Goal: Use online tool/utility: Utilize a website feature to perform a specific function

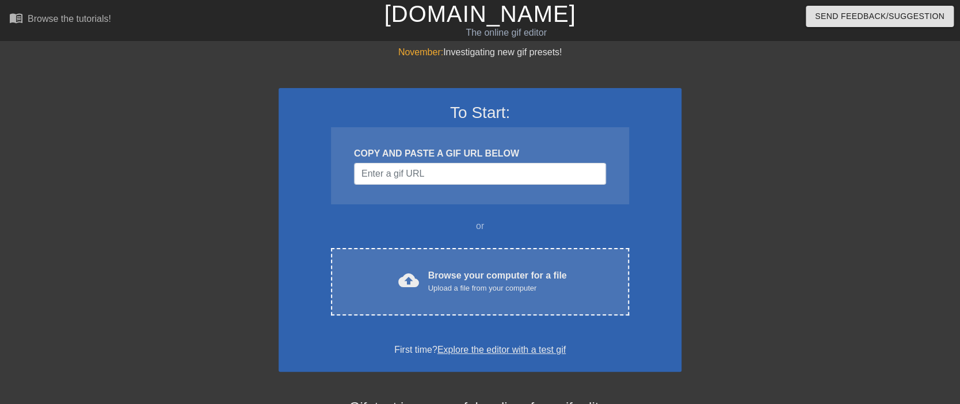
click at [903, 78] on div "November: Investigating new gif presets! To Start: COPY AND PASTE A GIF URL BEL…" at bounding box center [480, 327] width 960 height 564
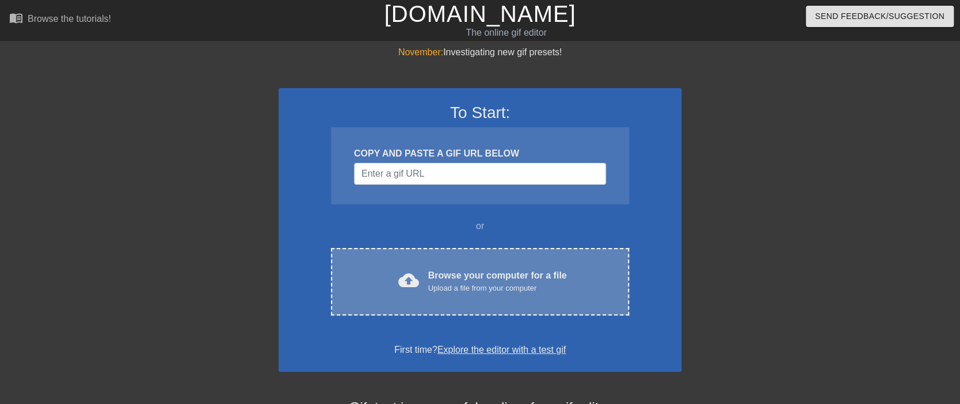
click at [470, 284] on div "Upload a file from your computer" at bounding box center [497, 289] width 139 height 12
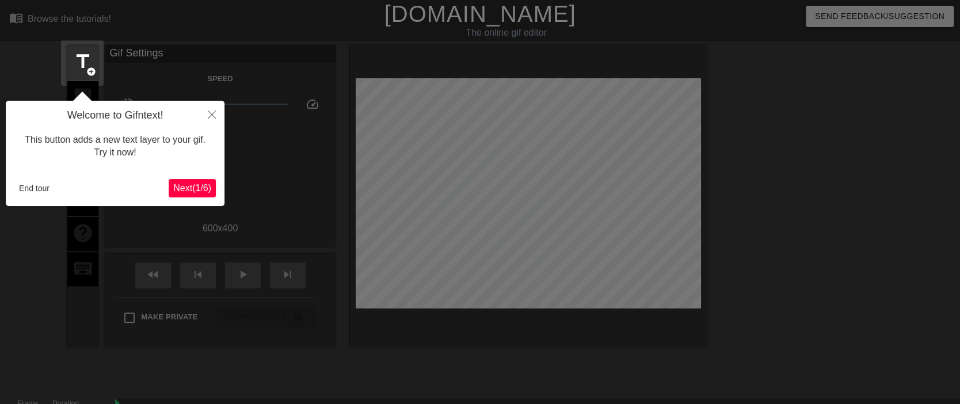
scroll to position [28, 0]
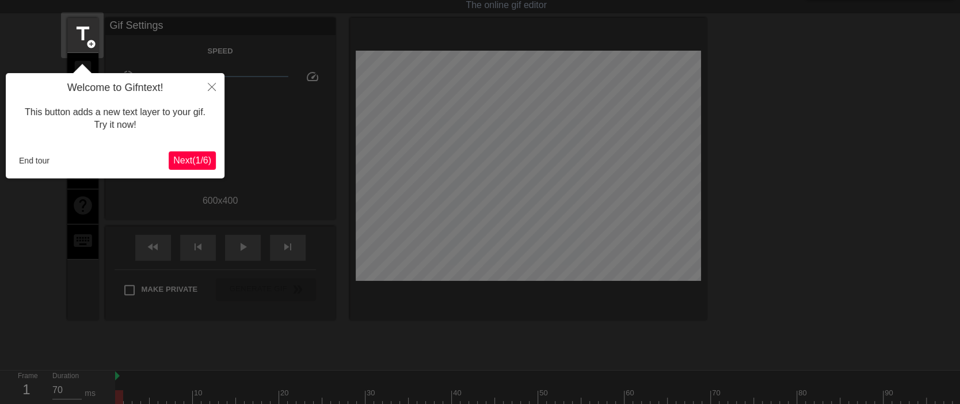
click at [181, 164] on span "Next ( 1 / 6 )" at bounding box center [192, 160] width 38 height 10
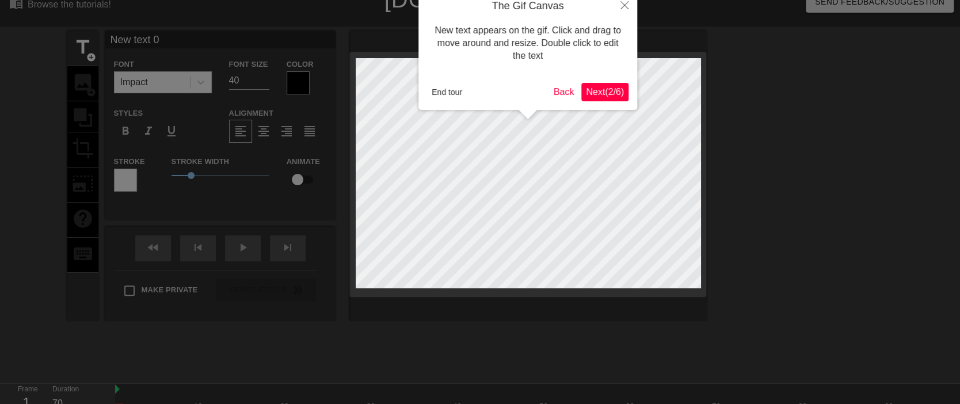
scroll to position [0, 0]
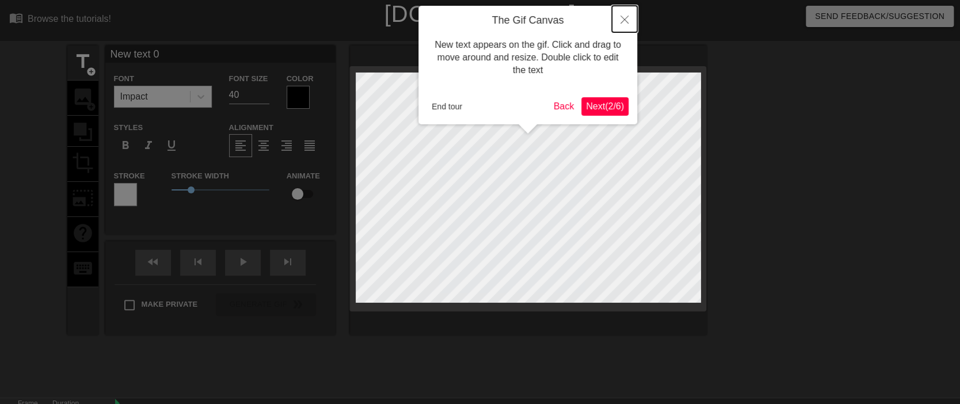
click at [626, 18] on icon "Close" at bounding box center [625, 20] width 8 height 8
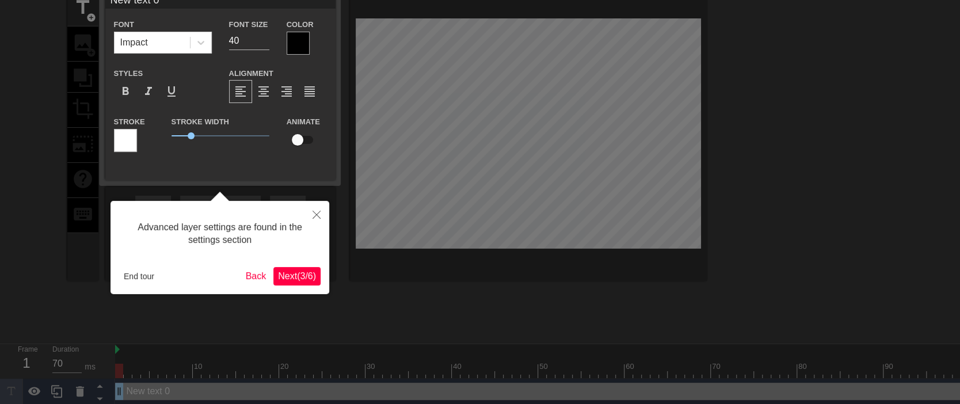
scroll to position [66, 0]
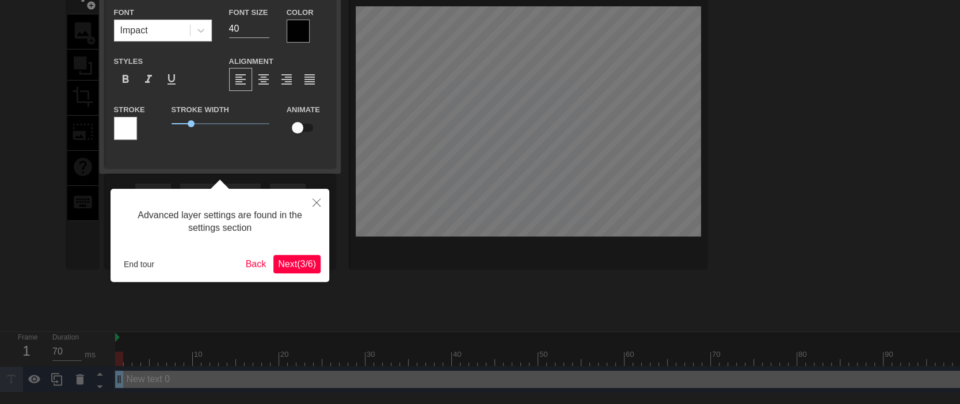
click at [295, 265] on span "Next ( 3 / 6 )" at bounding box center [297, 264] width 38 height 10
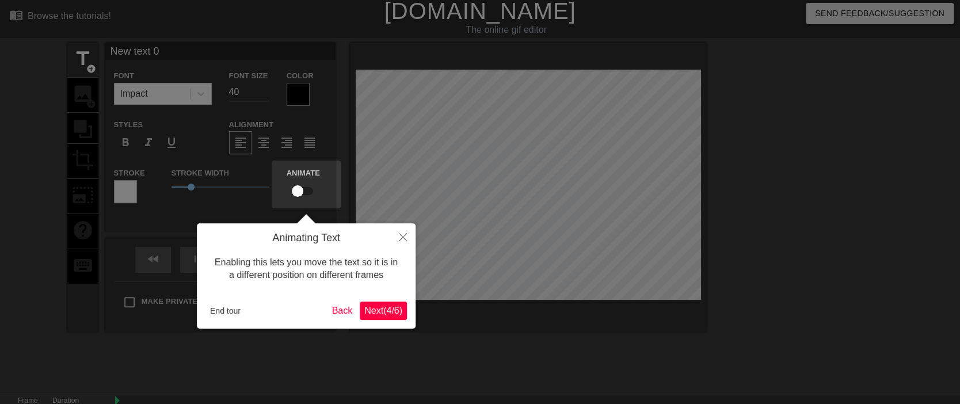
scroll to position [0, 0]
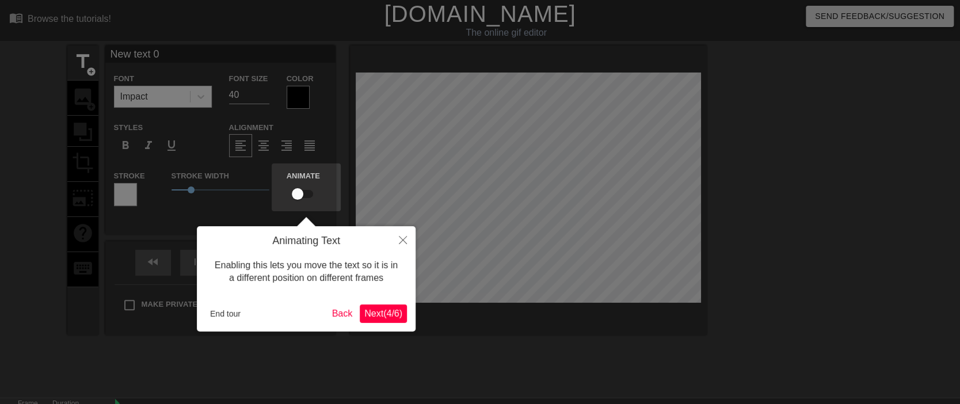
click at [386, 311] on span "Next ( 4 / 6 )" at bounding box center [383, 314] width 38 height 10
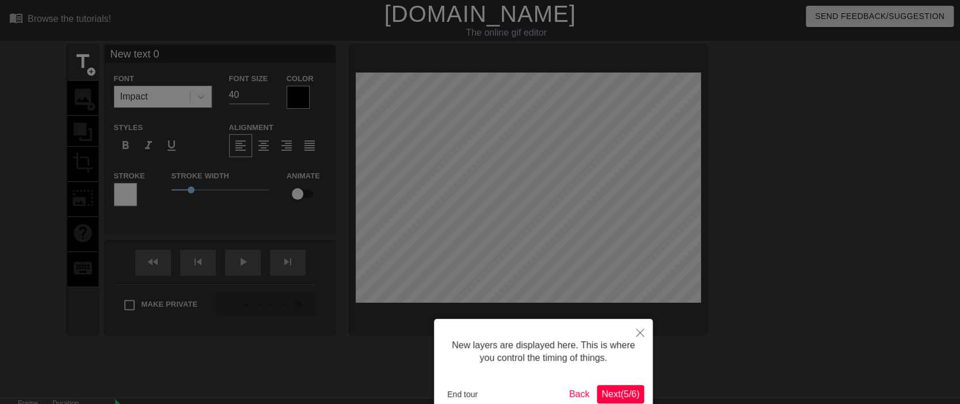
scroll to position [64, 0]
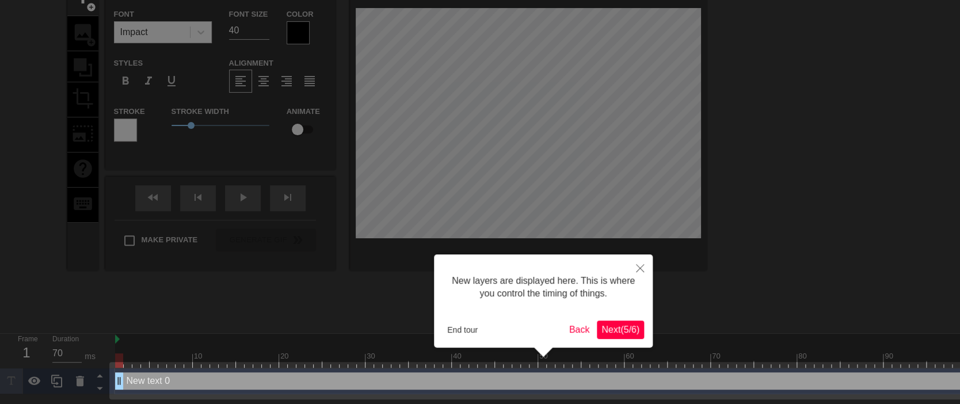
click at [620, 330] on span "Next ( 5 / 6 )" at bounding box center [621, 330] width 38 height 10
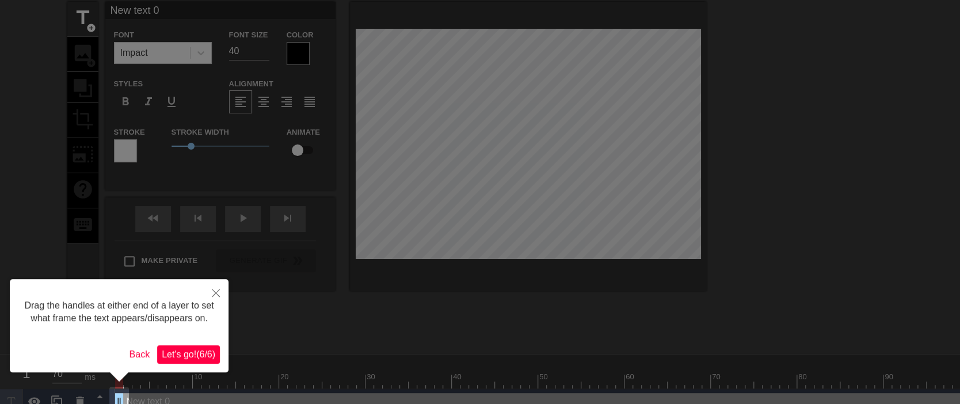
scroll to position [0, 0]
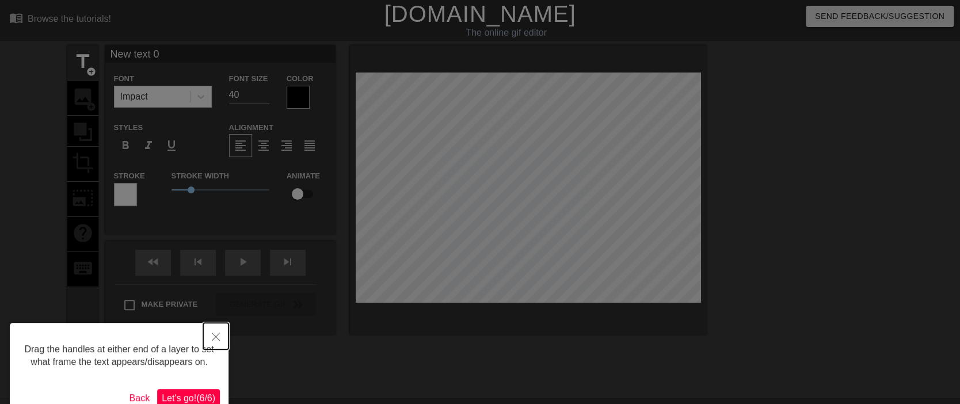
click at [221, 334] on button "Close" at bounding box center [215, 336] width 25 height 26
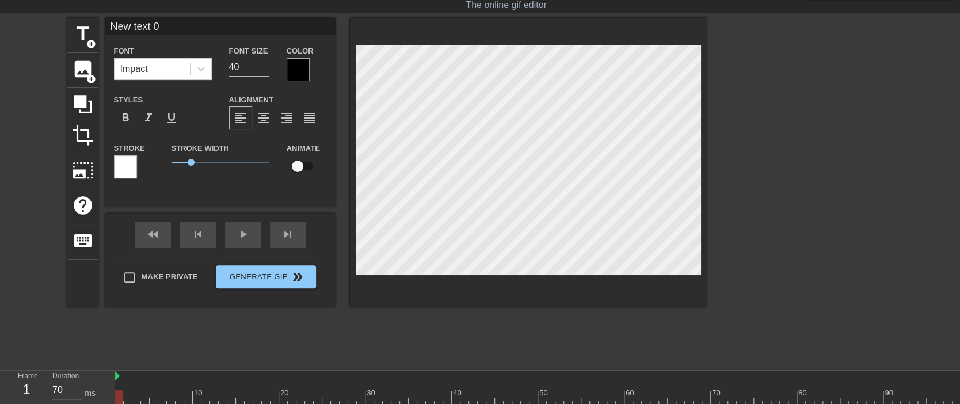
scroll to position [56, 0]
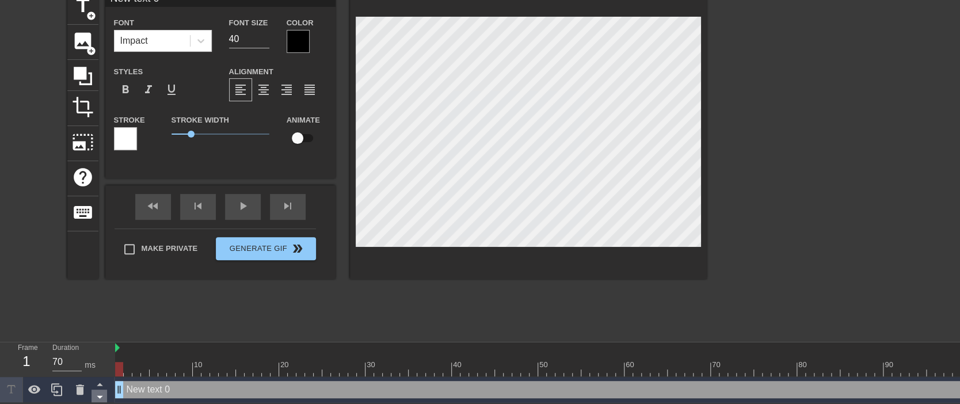
click at [101, 396] on icon at bounding box center [100, 397] width 14 height 14
click at [6, 389] on icon at bounding box center [11, 389] width 13 height 13
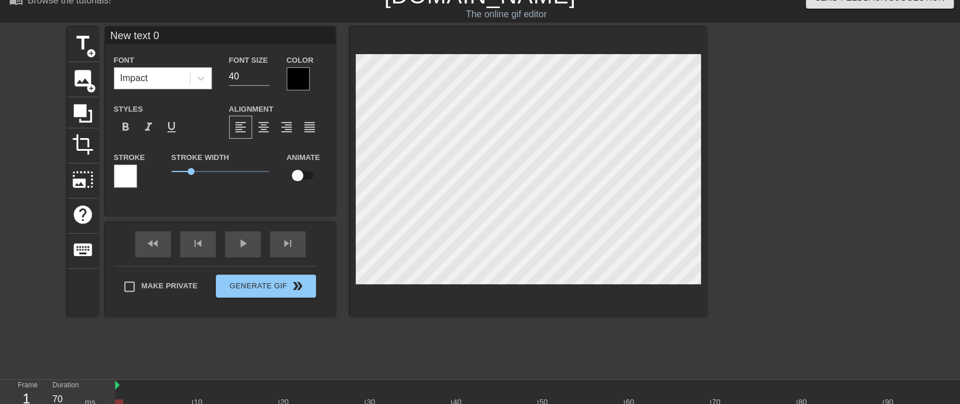
scroll to position [0, 0]
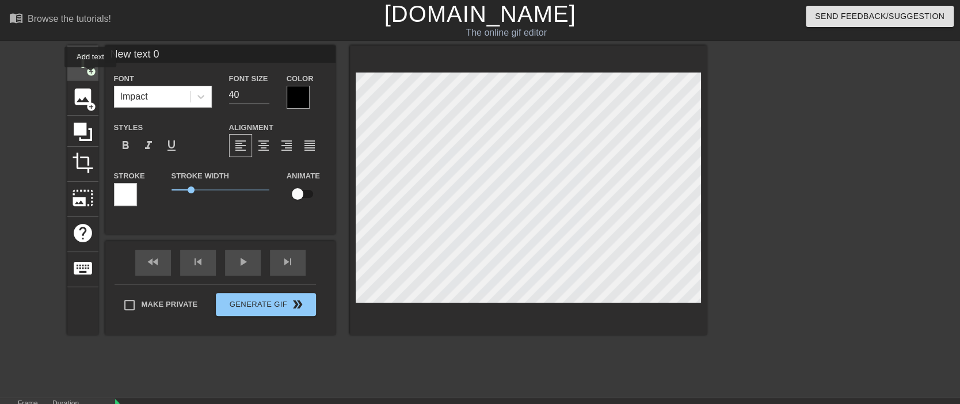
click at [90, 75] on span "add_circle" at bounding box center [91, 72] width 10 height 10
type input "New text 1"
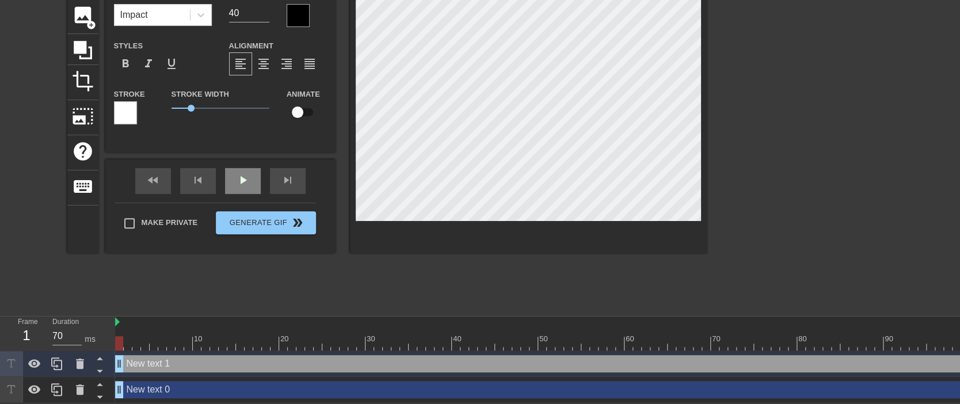
scroll to position [5, 0]
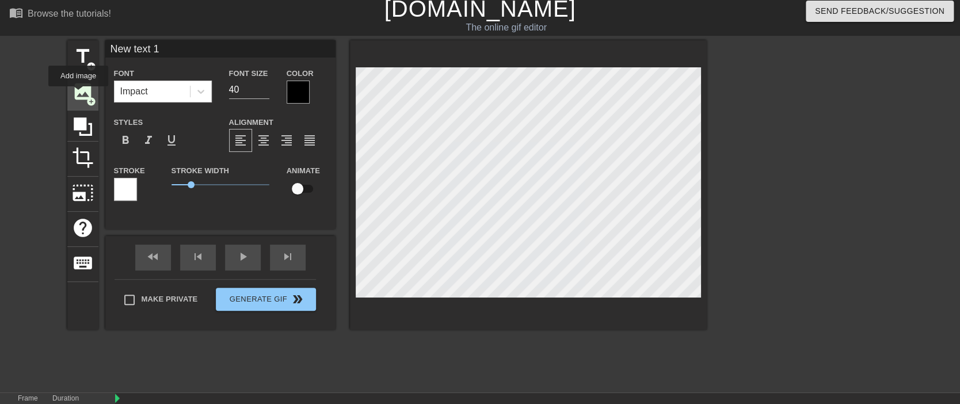
click at [78, 94] on span "image" at bounding box center [83, 92] width 22 height 22
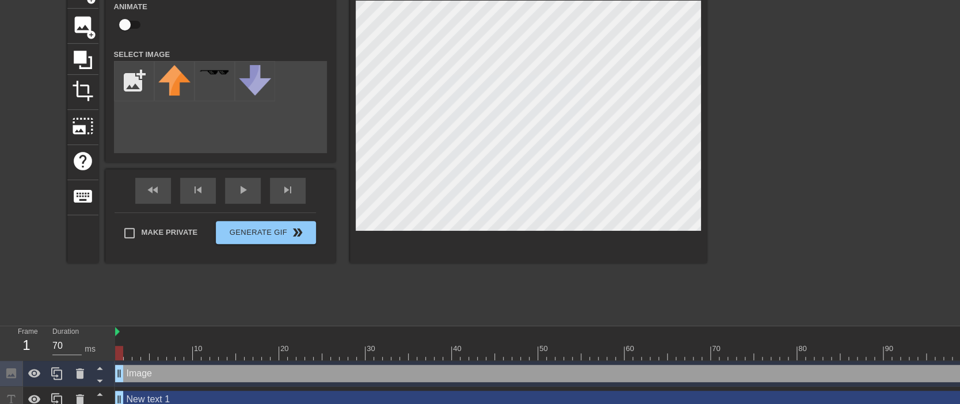
scroll to position [108, 0]
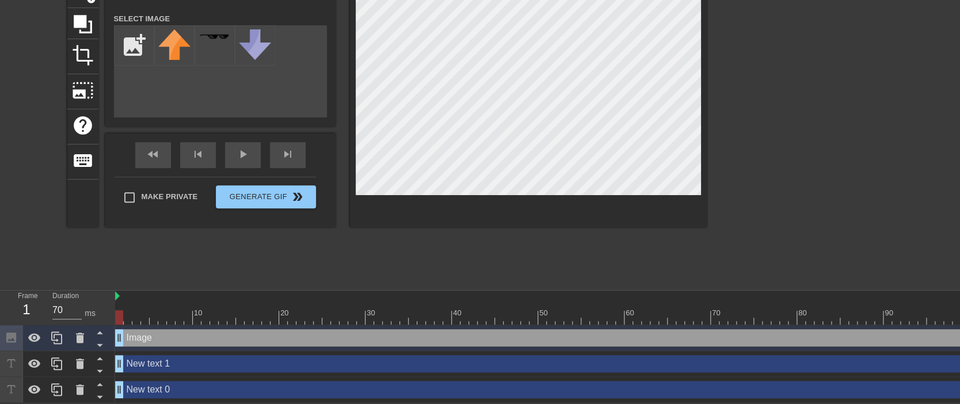
click at [38, 104] on div "title add_circle image add_circle crop photo_size_select_large help keyboard Im…" at bounding box center [480, 110] width 960 height 345
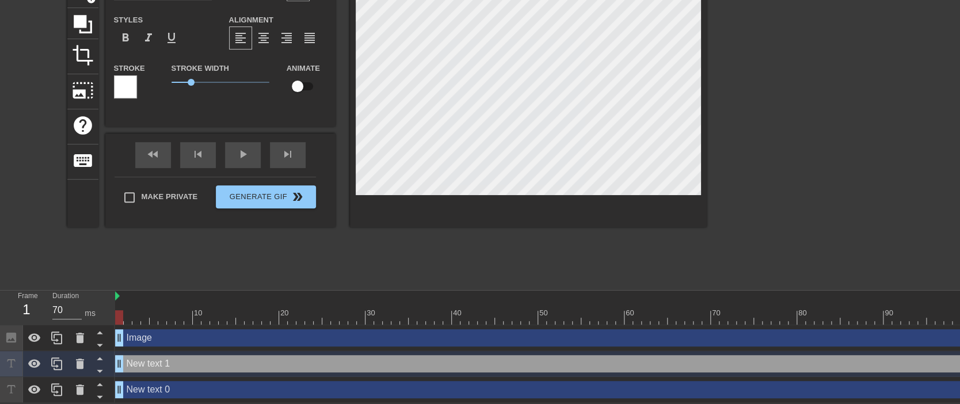
click at [0, 141] on html "menu_book Browse the tutorials! Gifntext.com The online gif editor Send Feedbac…" at bounding box center [480, 147] width 960 height 511
type input "New text 0"
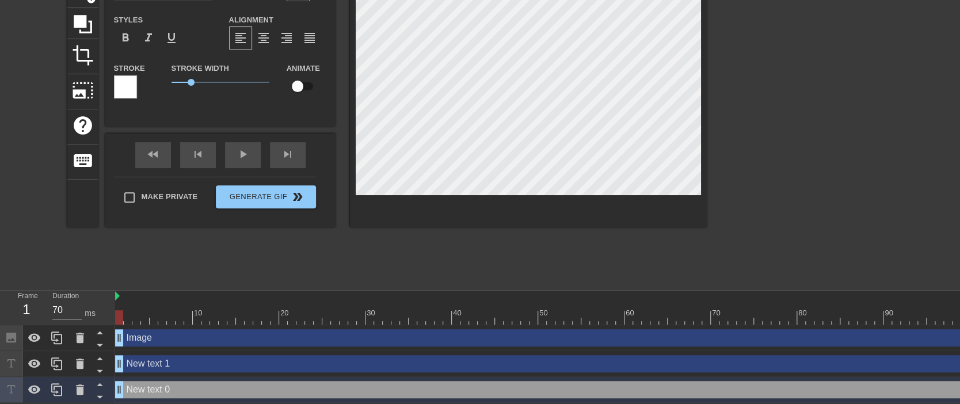
click at [0, 187] on html "menu_book Browse the tutorials! Gifntext.com The online gif editor Send Feedbac…" at bounding box center [480, 147] width 960 height 511
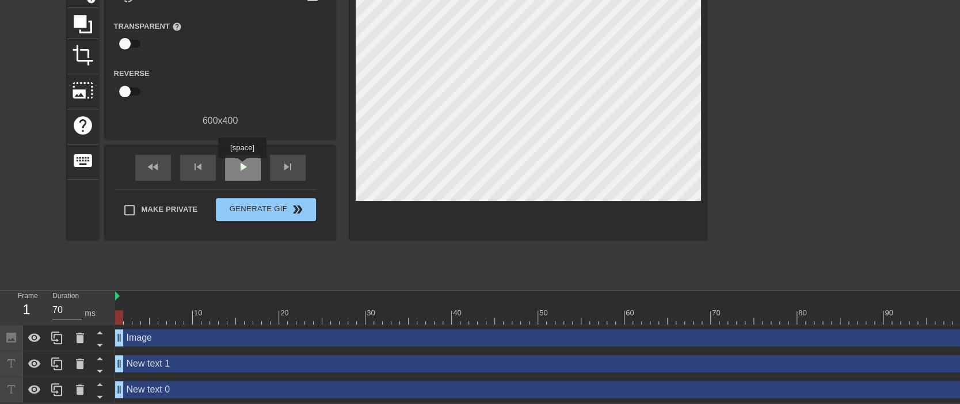
drag, startPoint x: 497, startPoint y: 203, endPoint x: 242, endPoint y: 166, distance: 258.4
click at [242, 166] on span "play_arrow" at bounding box center [243, 167] width 14 height 14
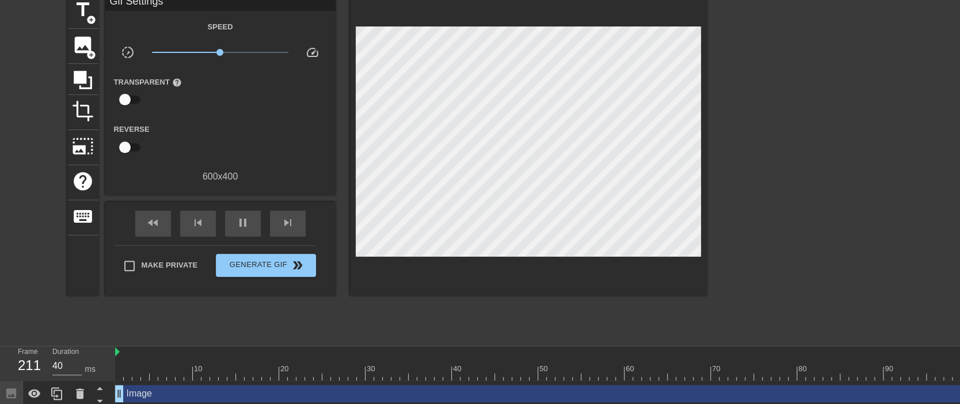
scroll to position [32, 0]
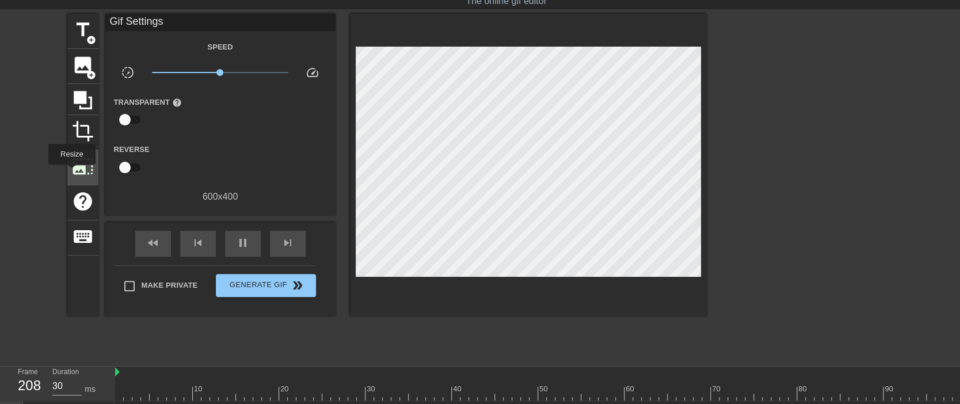
click at [72, 173] on span "photo_size_select_large" at bounding box center [83, 166] width 22 height 22
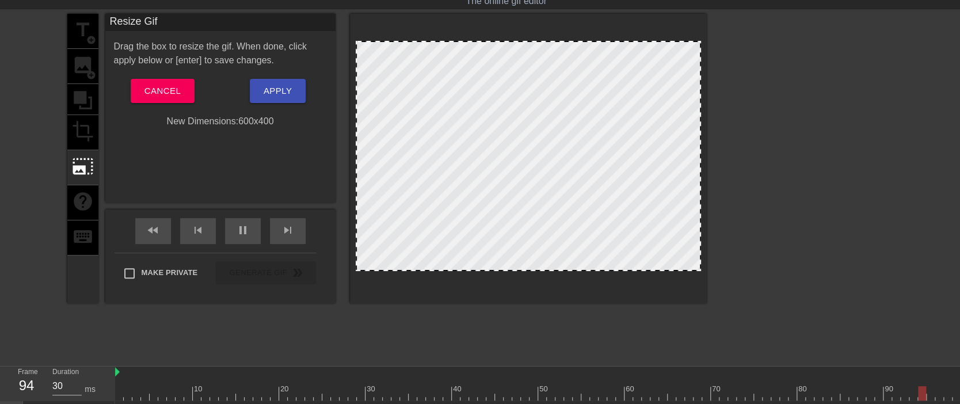
click at [699, 272] on div at bounding box center [528, 159] width 357 height 290
click at [92, 136] on div "title add_circle image add_circle crop photo_size_select_large help keyboard" at bounding box center [82, 159] width 31 height 290
click at [74, 131] on div "title add_circle image add_circle crop photo_size_select_large help keyboard" at bounding box center [82, 159] width 31 height 290
drag, startPoint x: 88, startPoint y: 138, endPoint x: 90, endPoint y: 131, distance: 7.5
click at [88, 137] on div "title add_circle image add_circle crop photo_size_select_large help keyboard" at bounding box center [82, 159] width 31 height 290
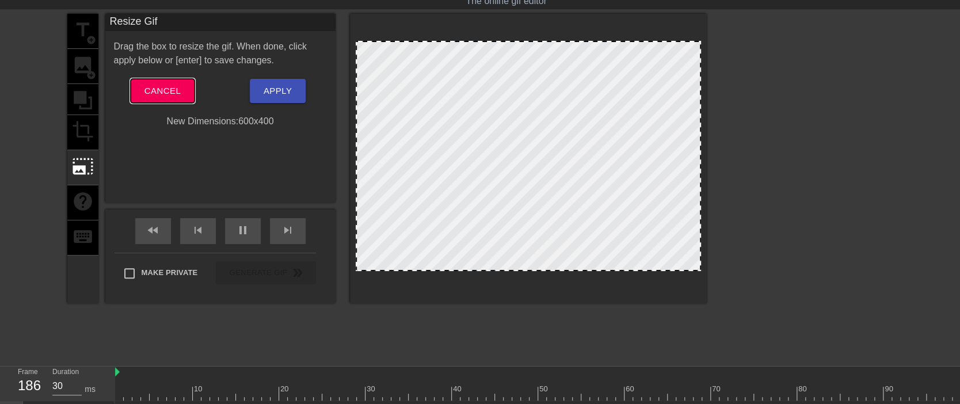
click at [158, 92] on span "Cancel" at bounding box center [163, 90] width 36 height 15
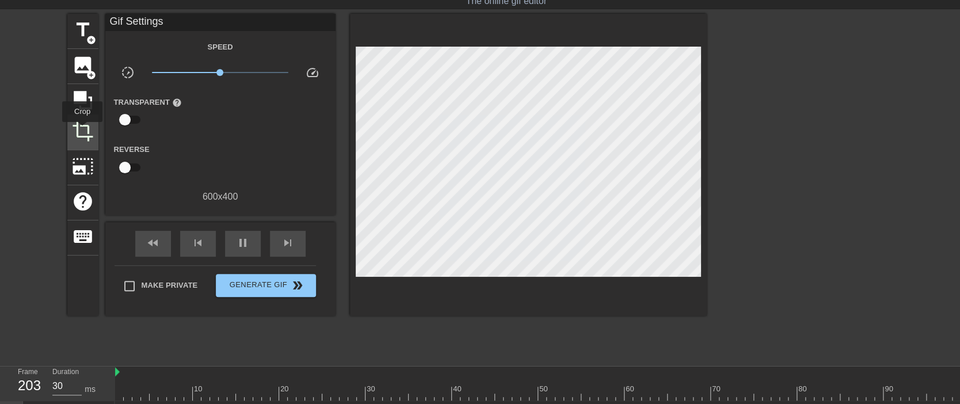
click at [82, 130] on span "crop" at bounding box center [83, 131] width 22 height 22
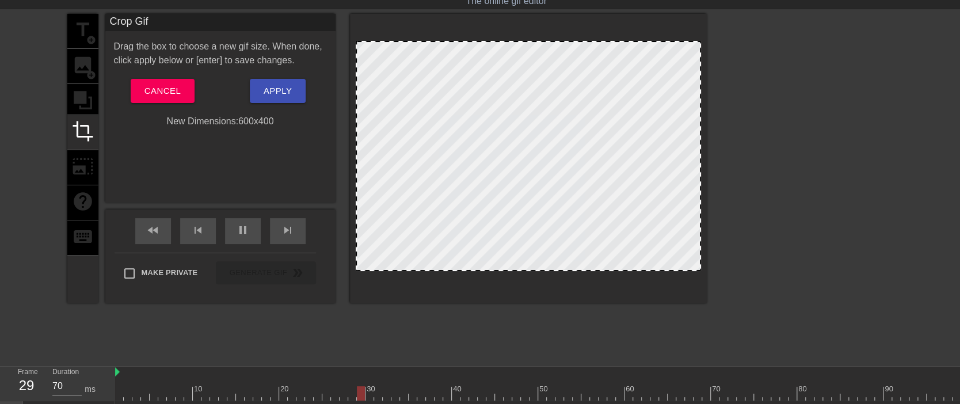
drag, startPoint x: 698, startPoint y: 269, endPoint x: 682, endPoint y: 254, distance: 22.0
drag, startPoint x: 585, startPoint y: 270, endPoint x: 603, endPoint y: 302, distance: 37.1
click at [603, 302] on div at bounding box center [528, 159] width 357 height 290
click at [163, 90] on span "Cancel" at bounding box center [163, 90] width 36 height 15
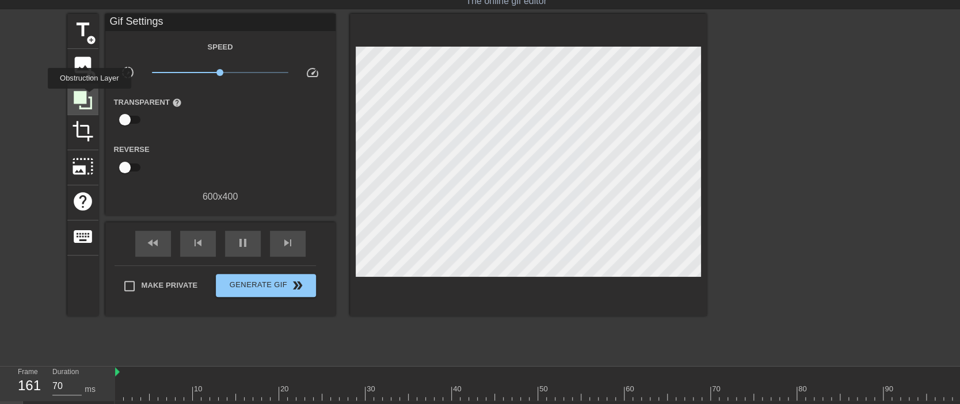
click at [89, 97] on icon at bounding box center [83, 100] width 18 height 18
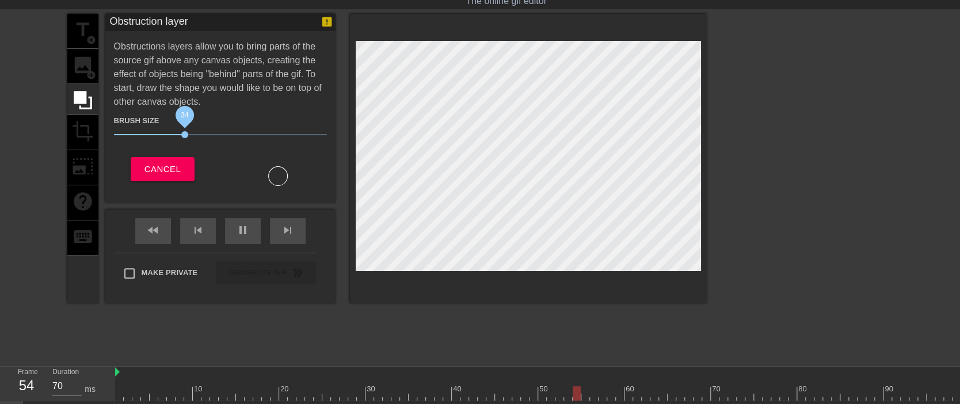
drag, startPoint x: 177, startPoint y: 137, endPoint x: 184, endPoint y: 136, distance: 7.0
click at [184, 136] on span "34" at bounding box center [184, 134] width 7 height 7
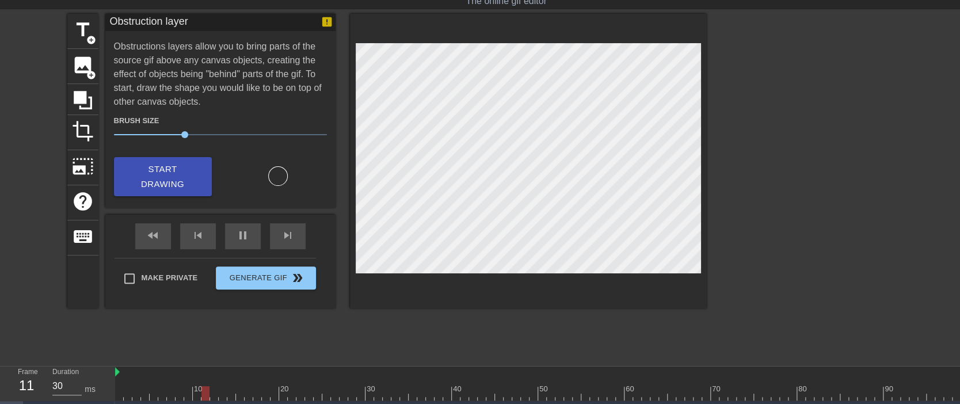
type input "70"
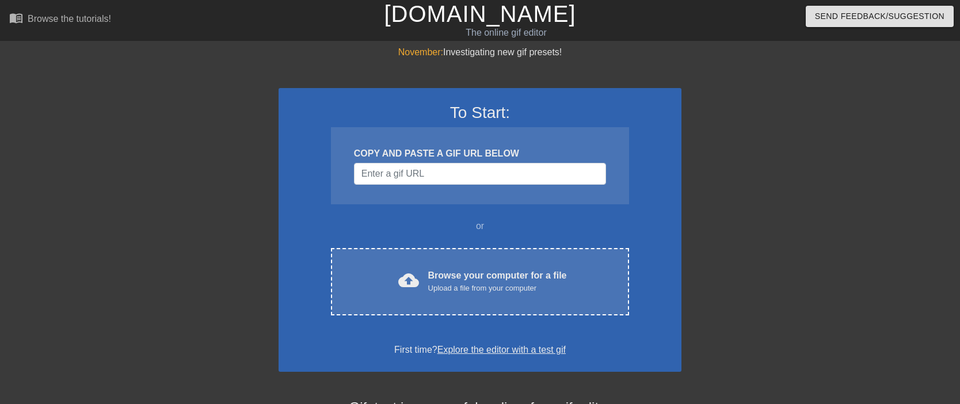
scroll to position [32, 0]
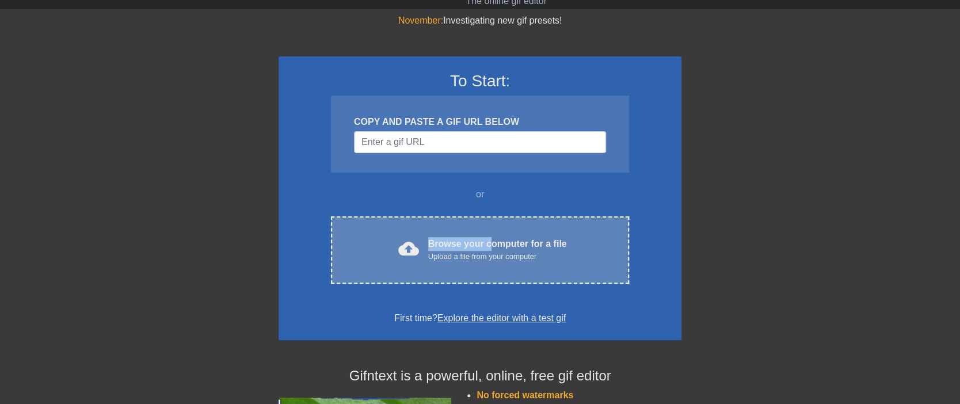
click at [495, 236] on div "cloud_upload Browse your computer for a file Upload a file from your computer C…" at bounding box center [480, 249] width 298 height 67
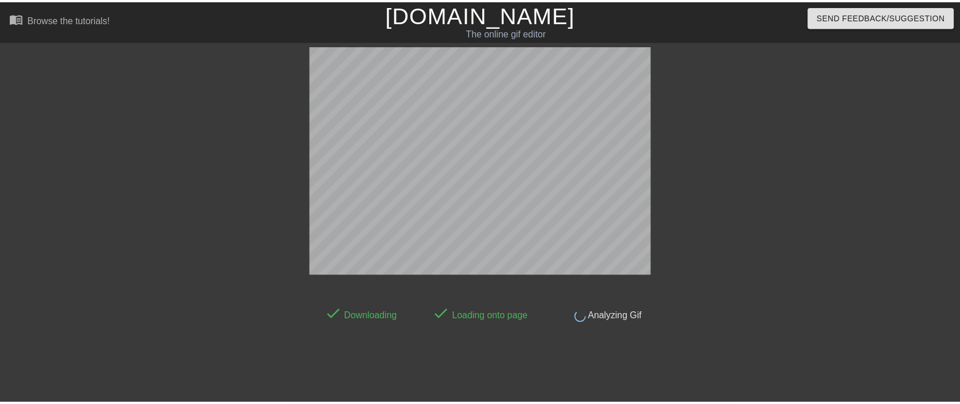
scroll to position [28, 0]
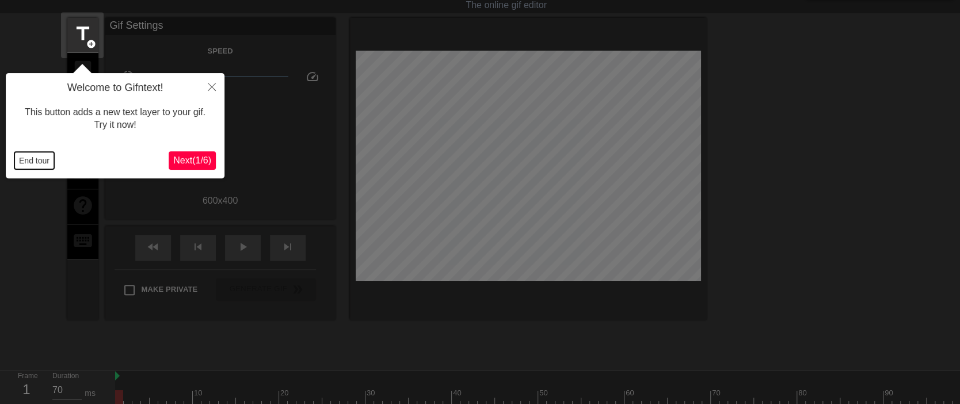
click at [33, 163] on button "End tour" at bounding box center [34, 160] width 40 height 17
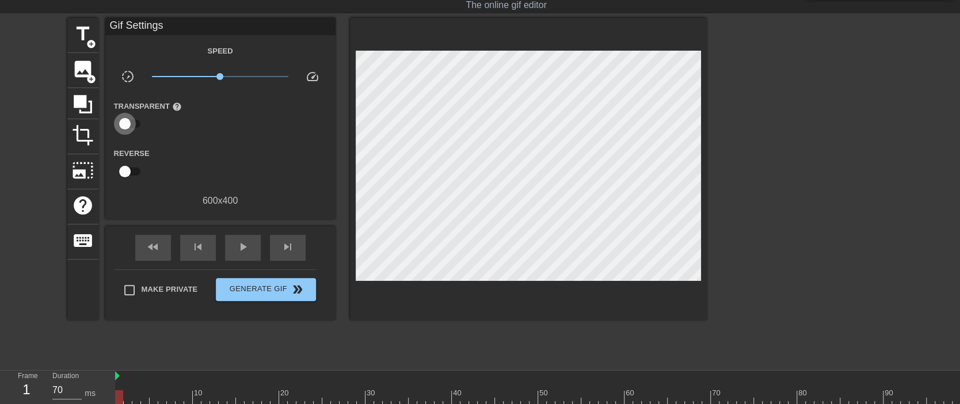
click at [126, 128] on input "checkbox" at bounding box center [125, 124] width 66 height 22
checkbox input "true"
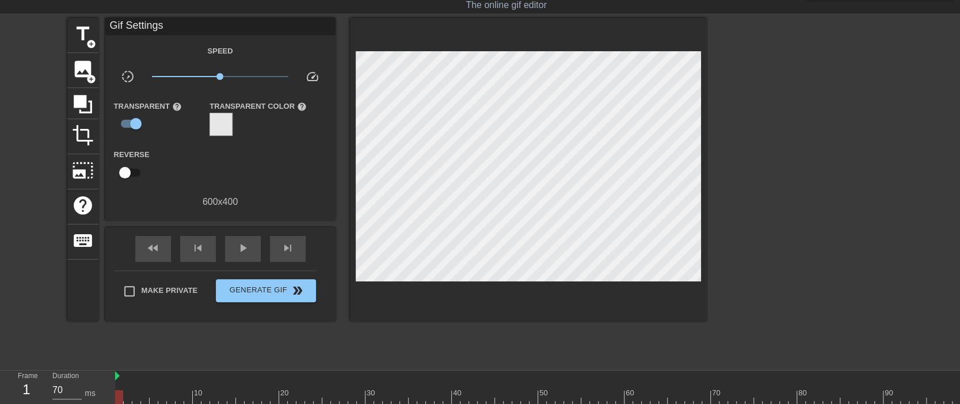
drag, startPoint x: 235, startPoint y: 127, endPoint x: 225, endPoint y: 127, distance: 10.9
click at [235, 127] on div "Transparent Color help" at bounding box center [259, 117] width 98 height 37
click at [219, 126] on div at bounding box center [221, 124] width 23 height 23
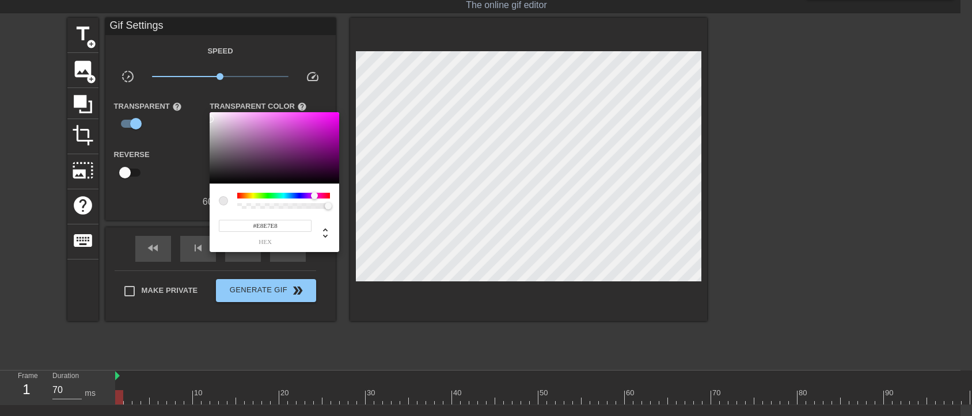
type input "#DD7DDD"
click at [266, 122] on div at bounding box center [275, 147] width 130 height 71
click at [503, 230] on div at bounding box center [486, 208] width 972 height 416
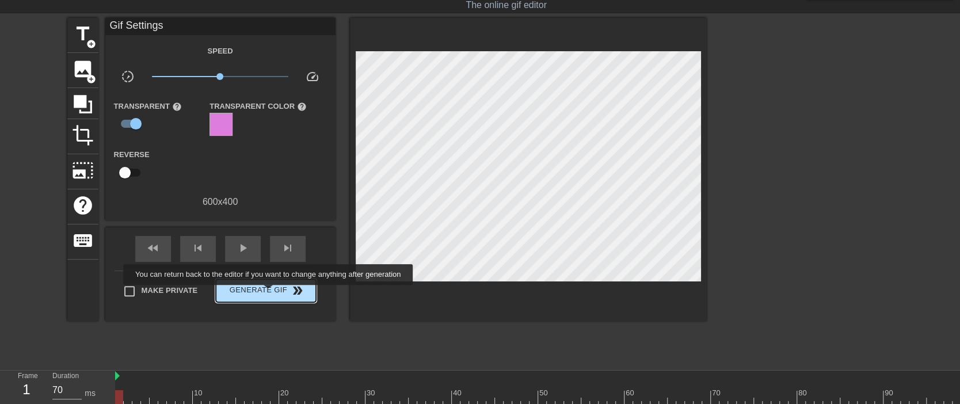
click at [269, 293] on span "Generate Gif double_arrow" at bounding box center [266, 291] width 90 height 14
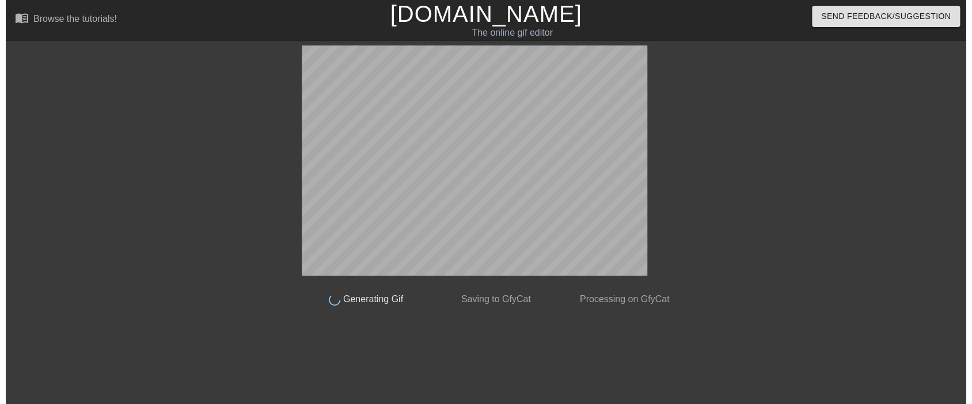
scroll to position [0, 0]
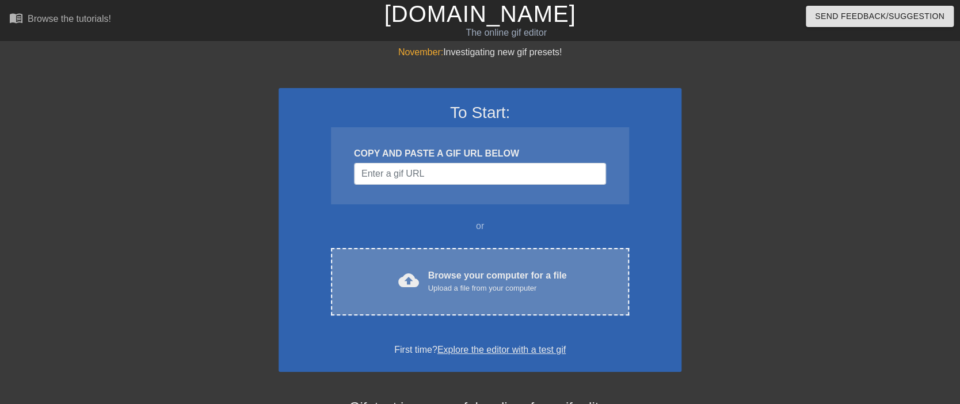
click at [440, 276] on div "Browse your computer for a file Upload a file from your computer" at bounding box center [497, 281] width 139 height 25
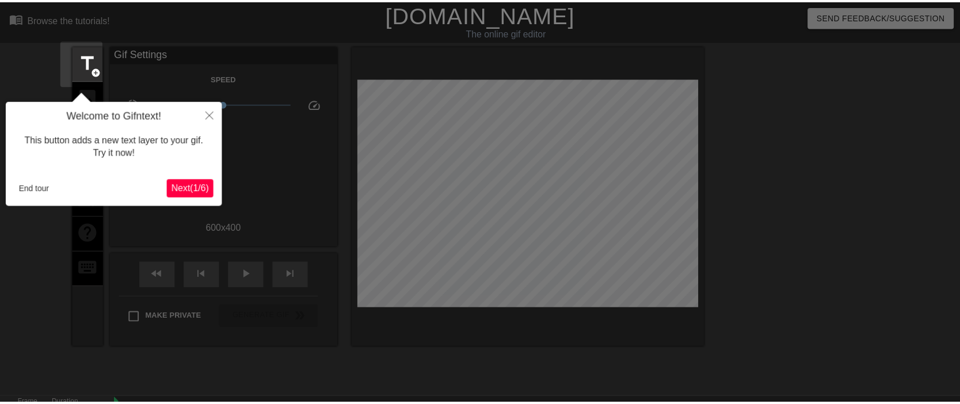
scroll to position [28, 0]
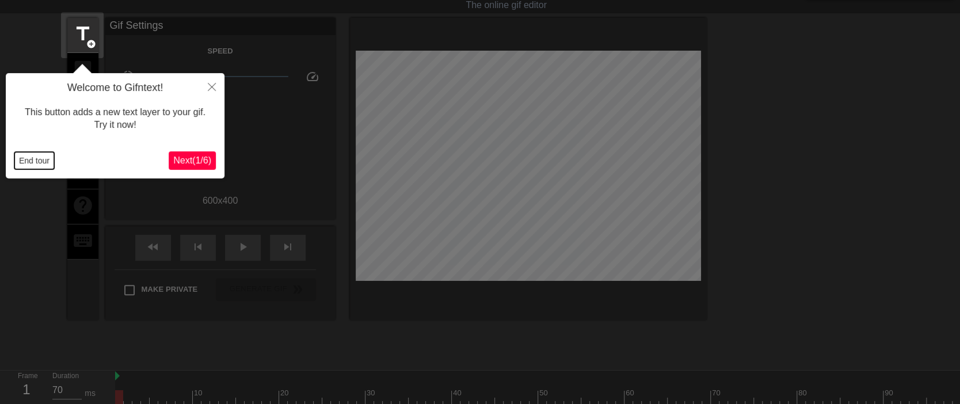
click at [28, 166] on button "End tour" at bounding box center [34, 160] width 40 height 17
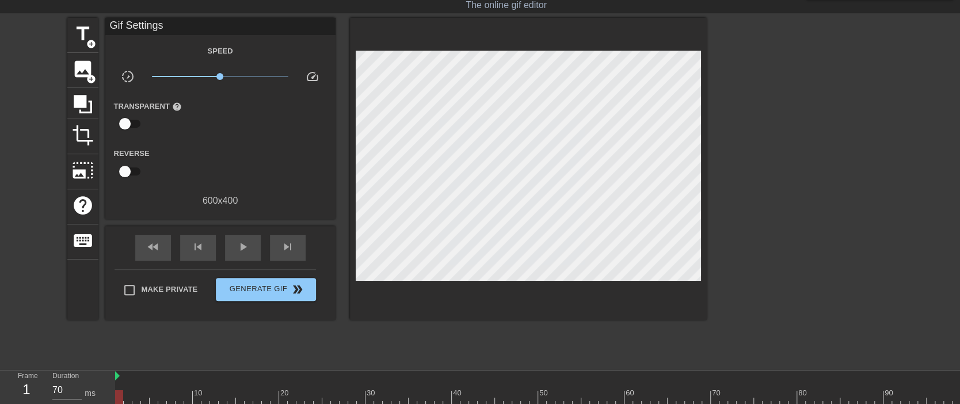
click at [7, 96] on div "title add_circle image add_circle crop photo_size_select_large help keyboard Gi…" at bounding box center [480, 190] width 960 height 345
click at [78, 107] on icon at bounding box center [83, 104] width 22 height 22
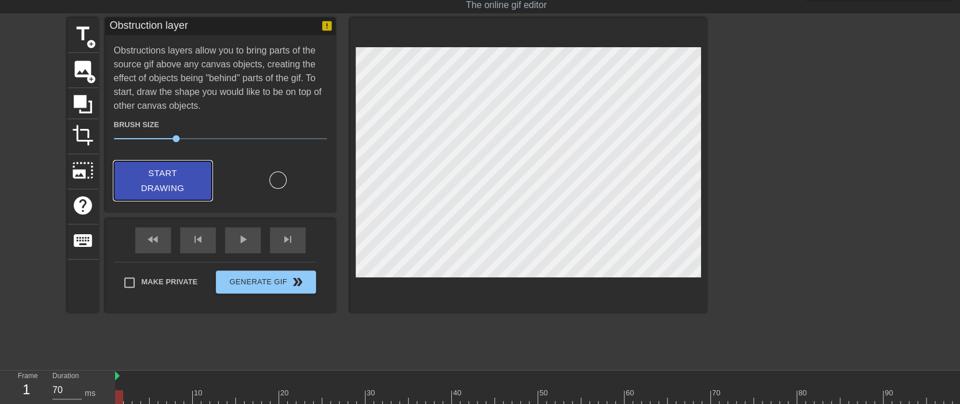
click at [155, 182] on span "Start Drawing" at bounding box center [163, 181] width 70 height 31
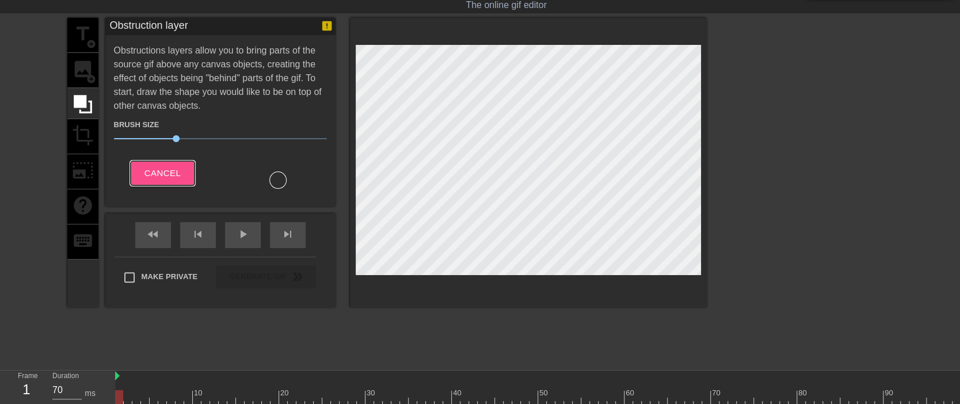
click at [168, 177] on span "Cancel" at bounding box center [163, 173] width 36 height 15
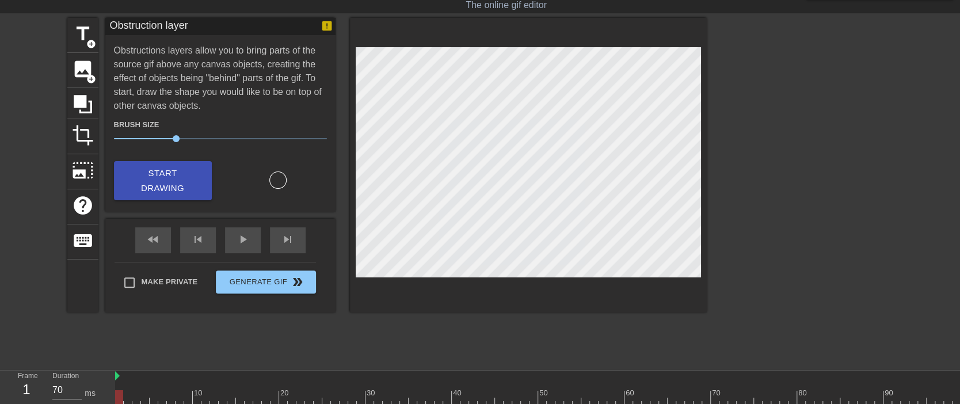
click at [273, 177] on div at bounding box center [277, 180] width 17 height 17
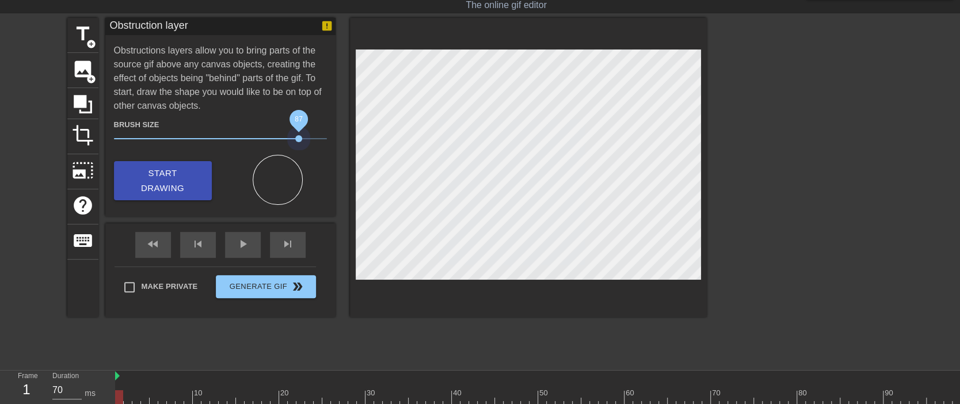
drag, startPoint x: 178, startPoint y: 136, endPoint x: 298, endPoint y: 147, distance: 120.2
click at [298, 147] on div "Brush Size 87" at bounding box center [220, 133] width 230 height 32
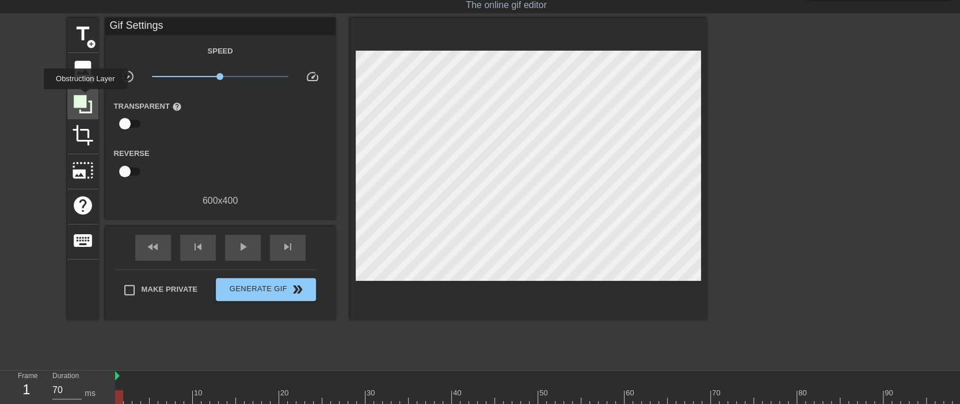
click at [87, 97] on icon at bounding box center [83, 104] width 22 height 22
drag, startPoint x: 82, startPoint y: 102, endPoint x: 104, endPoint y: 109, distance: 22.4
click at [83, 102] on icon at bounding box center [83, 104] width 18 height 18
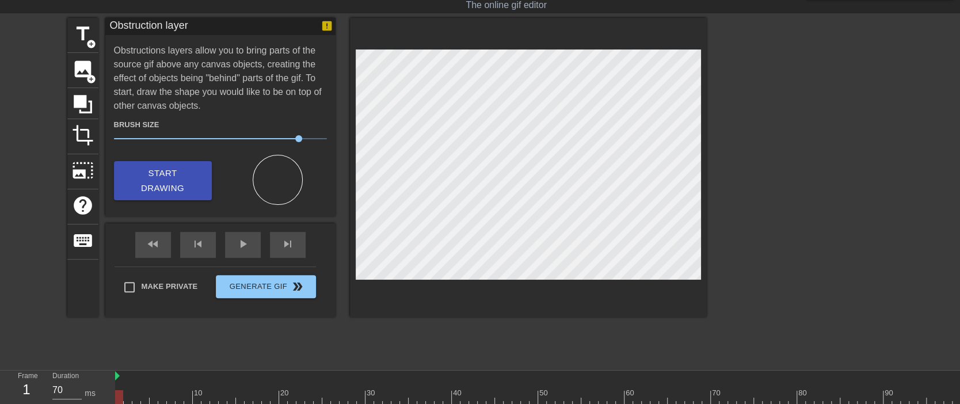
click at [453, 42] on div at bounding box center [528, 167] width 357 height 299
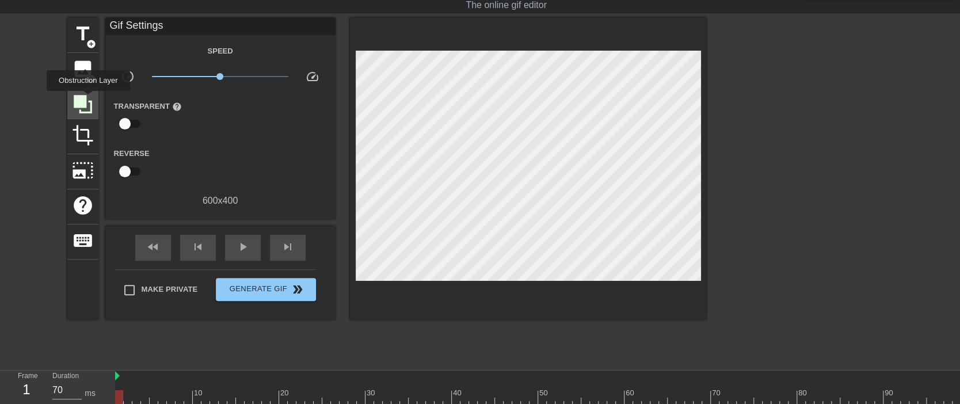
click at [86, 101] on icon at bounding box center [83, 104] width 22 height 22
click at [92, 103] on icon at bounding box center [83, 104] width 22 height 22
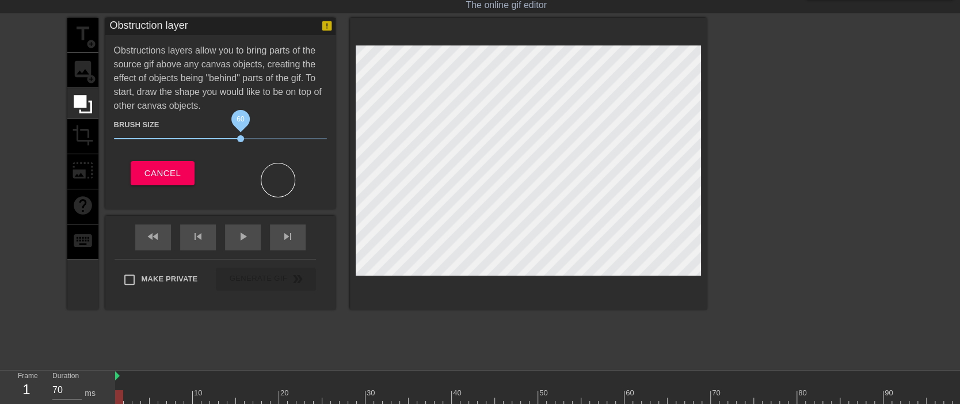
drag, startPoint x: 299, startPoint y: 139, endPoint x: 240, endPoint y: 139, distance: 58.7
click at [240, 139] on span "60" at bounding box center [240, 138] width 7 height 7
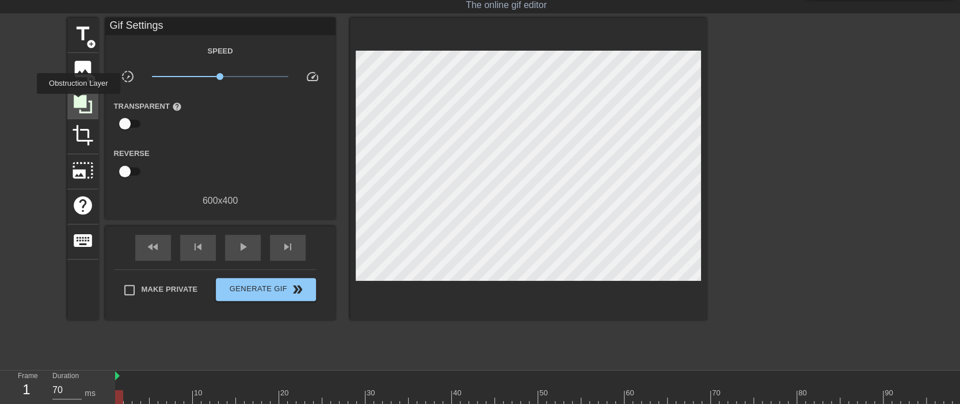
click at [78, 107] on icon at bounding box center [83, 104] width 22 height 22
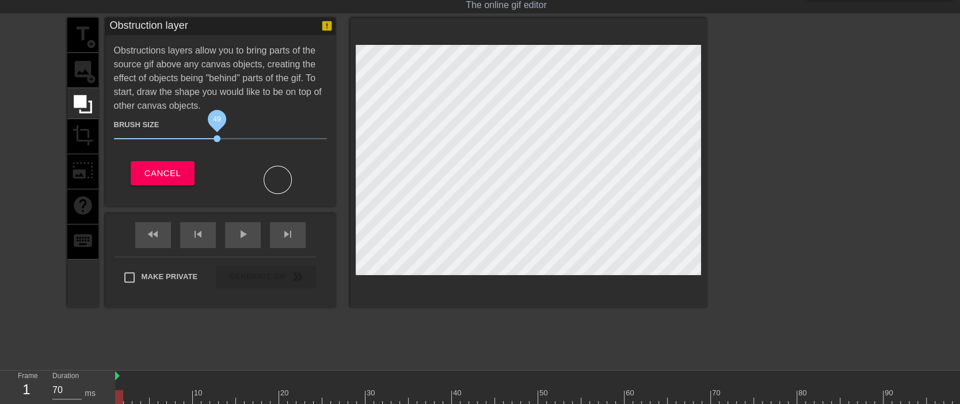
drag, startPoint x: 239, startPoint y: 136, endPoint x: 218, endPoint y: 136, distance: 21.3
click at [218, 136] on span "49" at bounding box center [217, 138] width 7 height 7
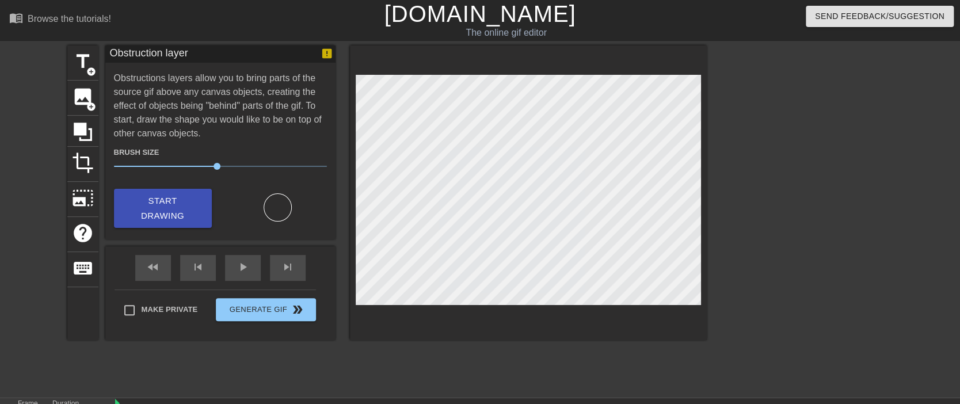
scroll to position [0, 0]
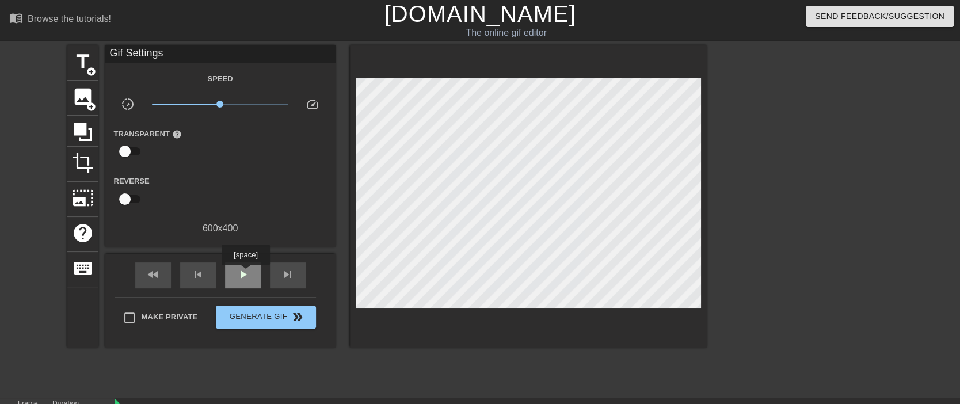
click at [246, 273] on span "play_arrow" at bounding box center [243, 275] width 14 height 14
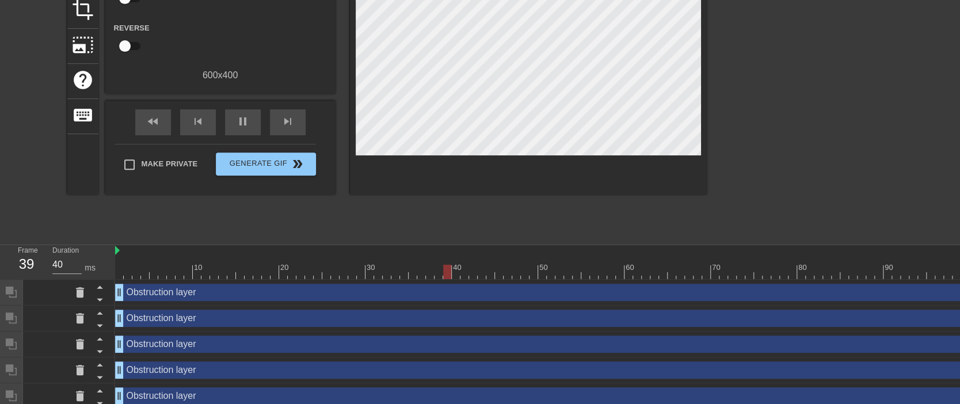
scroll to position [196, 0]
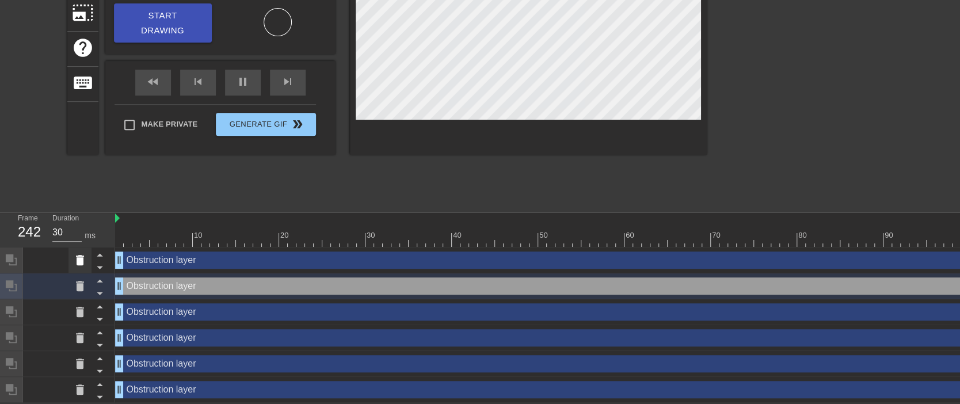
click at [83, 253] on icon at bounding box center [80, 260] width 14 height 14
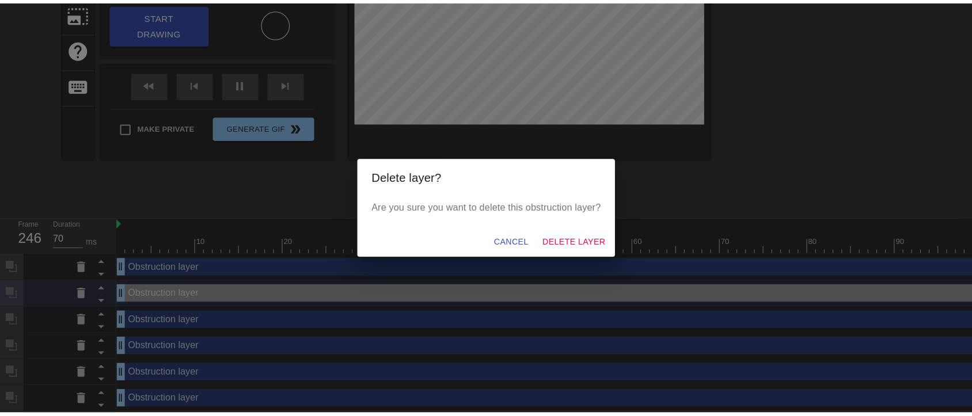
scroll to position [184, 0]
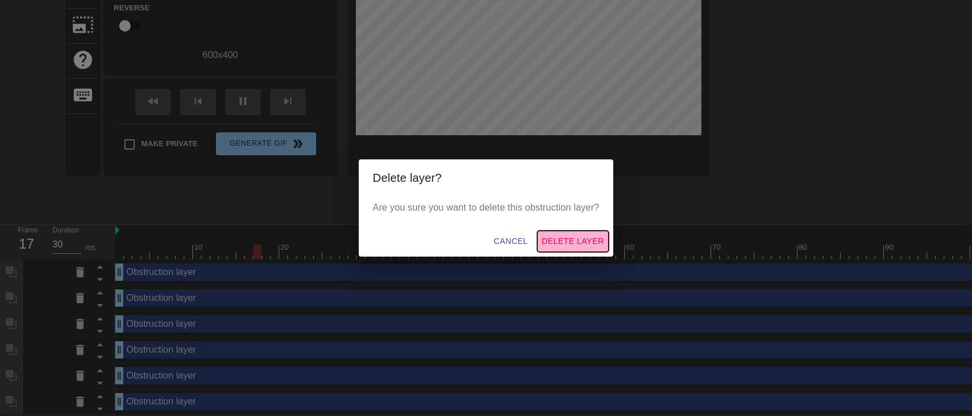
click at [585, 241] on span "Delete Layer" at bounding box center [573, 241] width 62 height 14
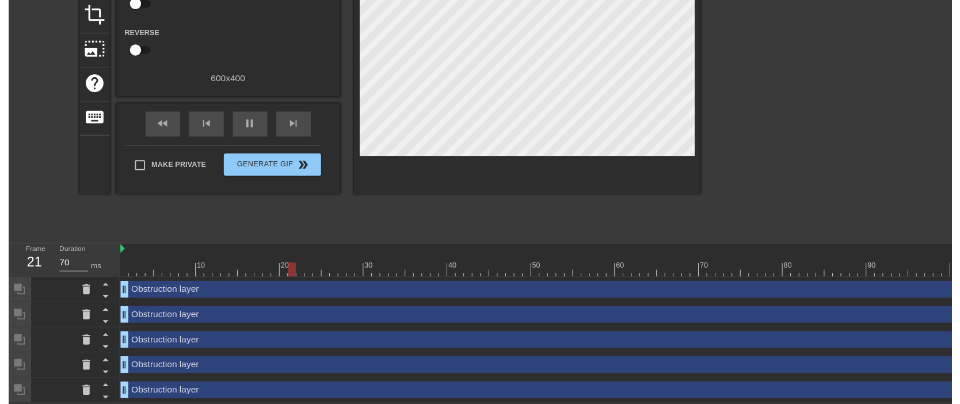
scroll to position [170, 0]
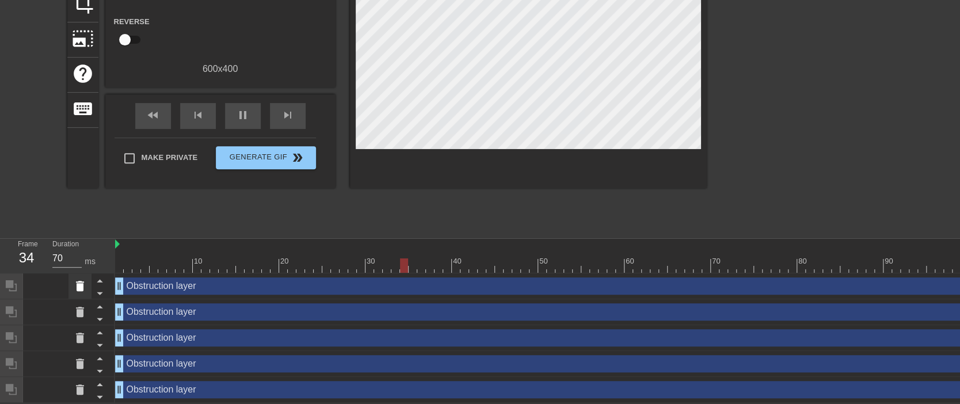
click at [84, 279] on icon at bounding box center [80, 286] width 14 height 14
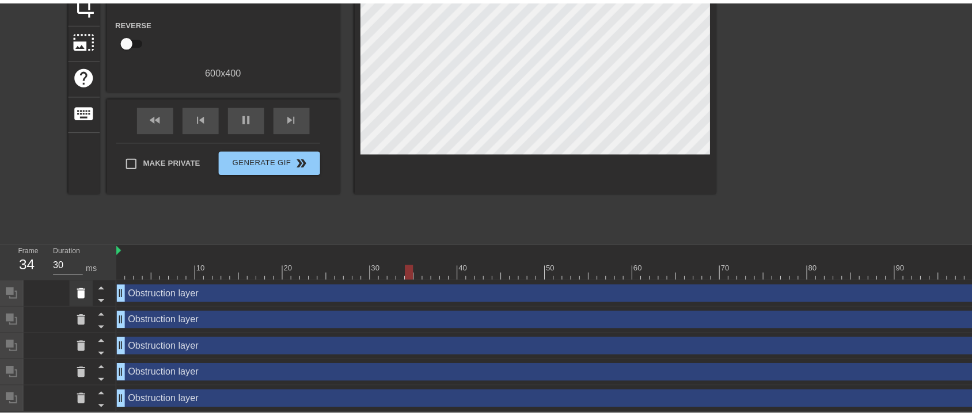
scroll to position [158, 0]
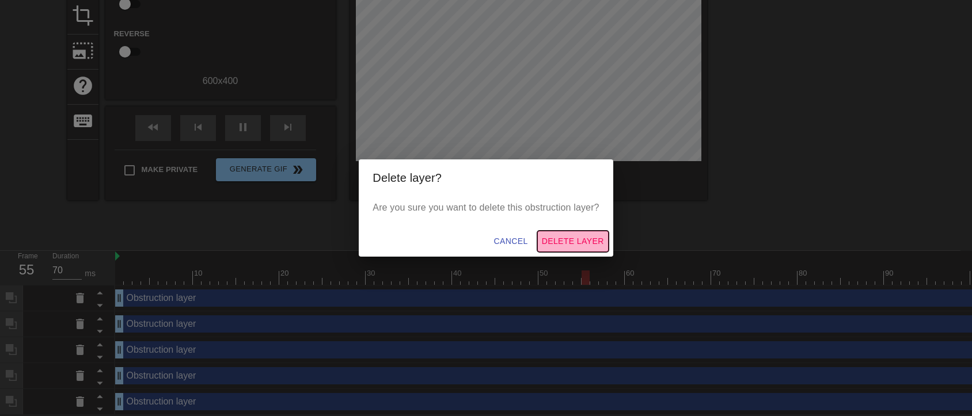
click at [572, 244] on span "Delete Layer" at bounding box center [573, 241] width 62 height 14
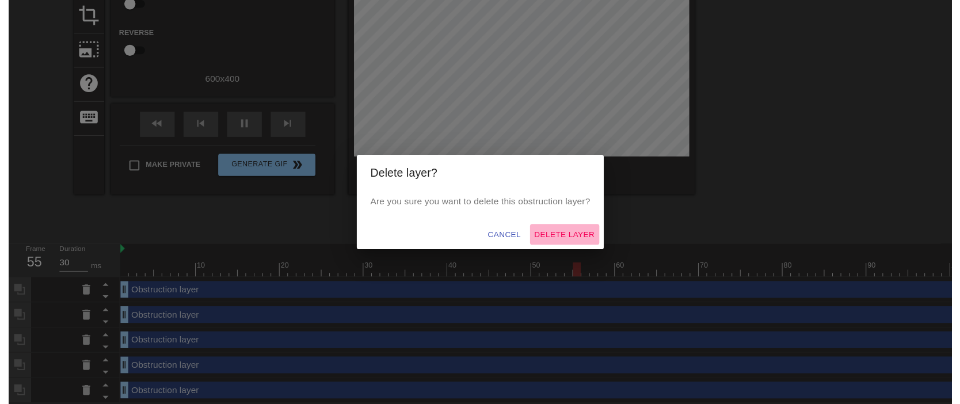
scroll to position [143, 0]
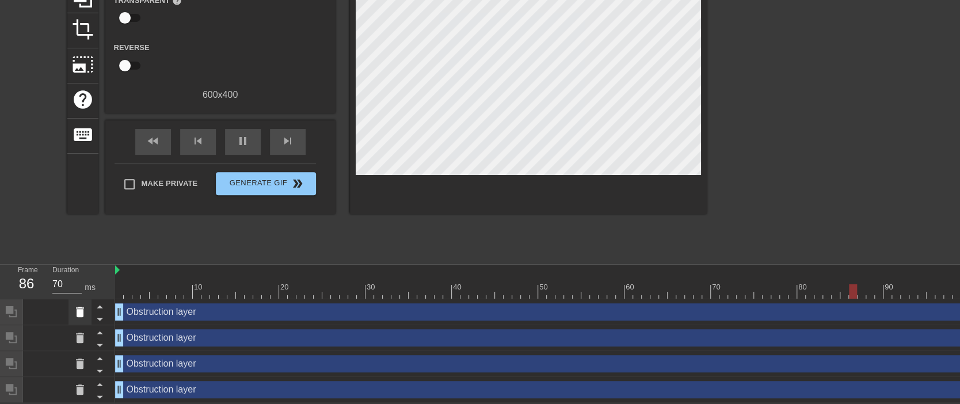
click at [81, 299] on div at bounding box center [80, 311] width 23 height 25
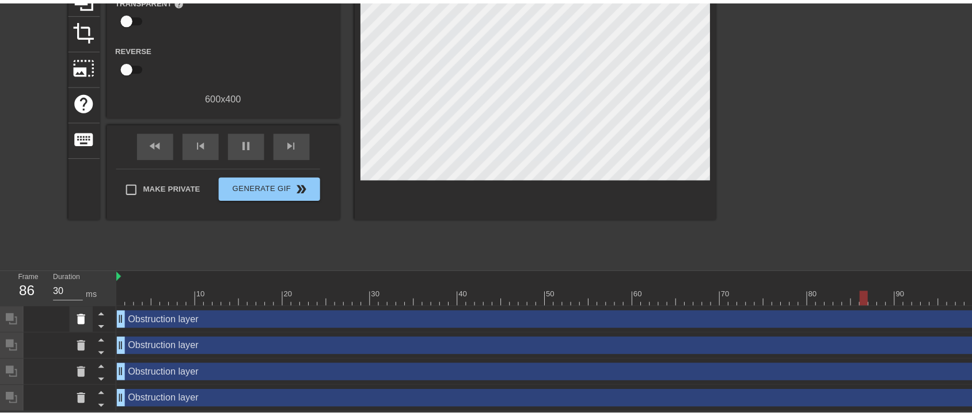
scroll to position [132, 0]
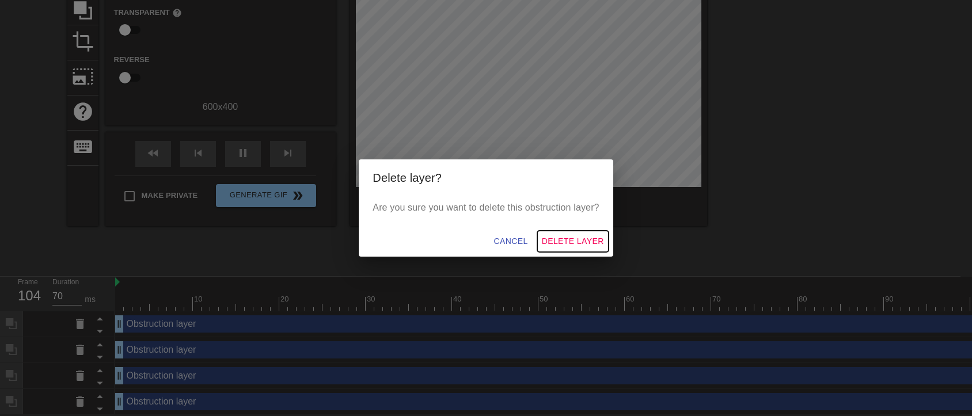
click at [564, 245] on span "Delete Layer" at bounding box center [573, 241] width 62 height 14
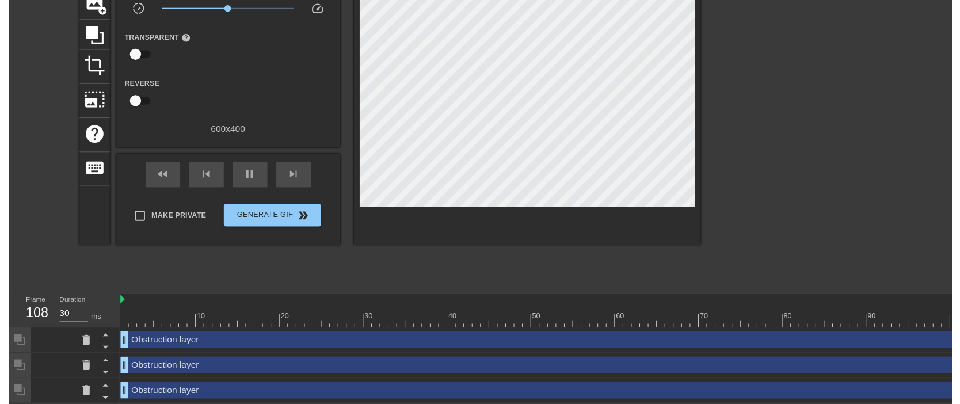
scroll to position [118, 0]
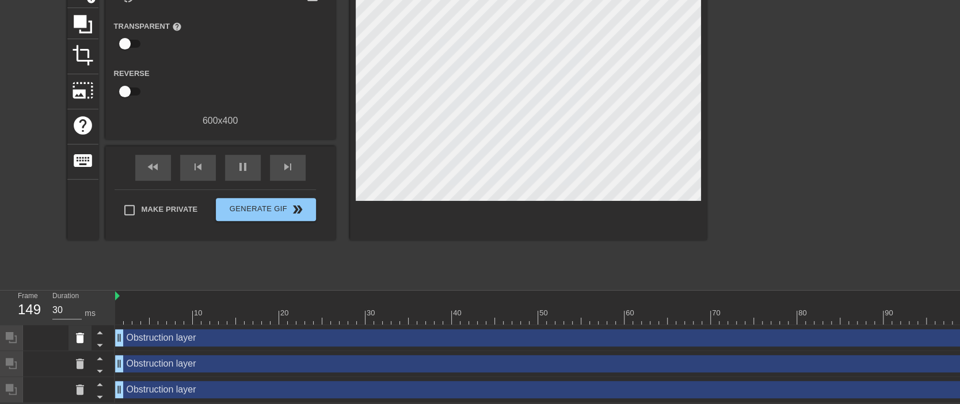
click at [83, 331] on icon at bounding box center [80, 338] width 14 height 14
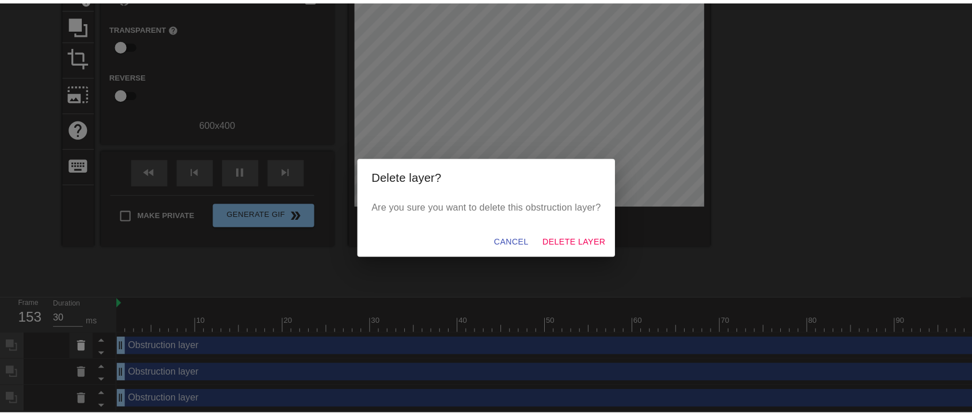
scroll to position [106, 0]
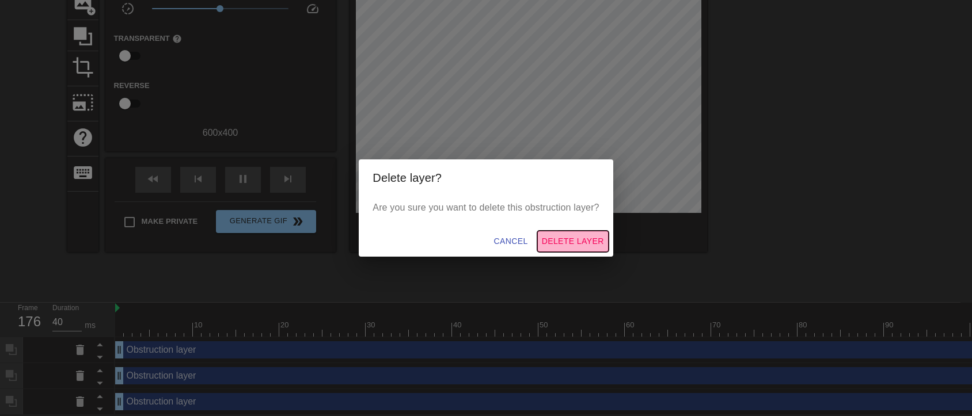
click at [578, 241] on span "Delete Layer" at bounding box center [573, 241] width 62 height 14
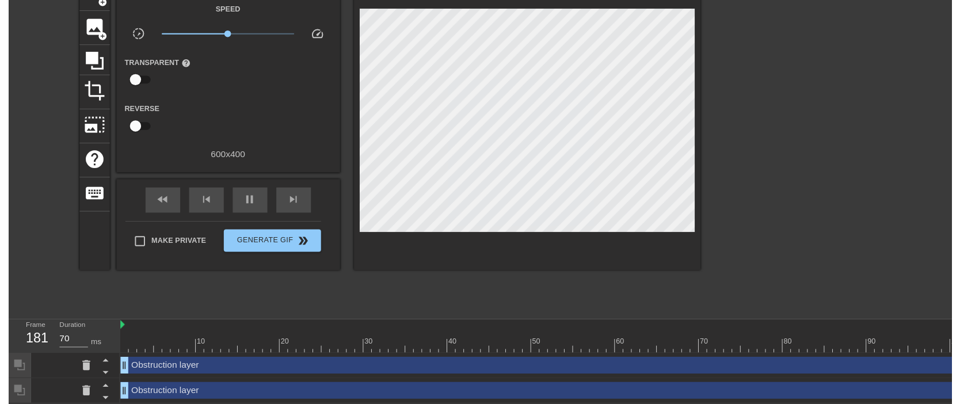
scroll to position [92, 0]
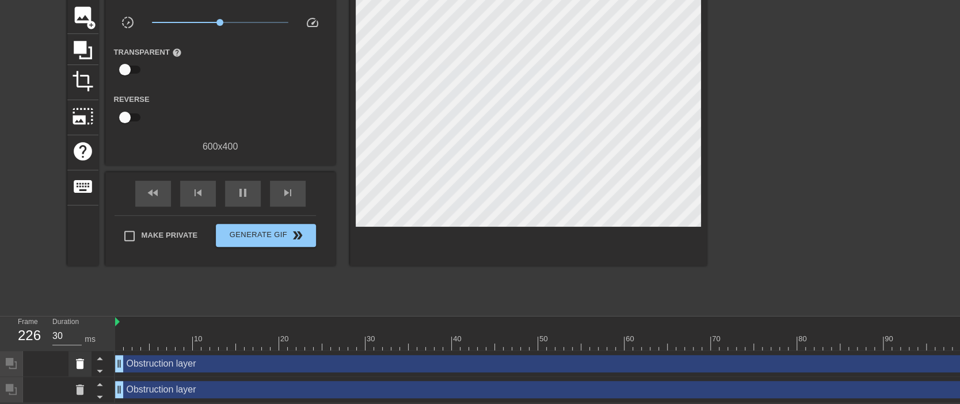
click at [70, 362] on div at bounding box center [80, 363] width 23 height 25
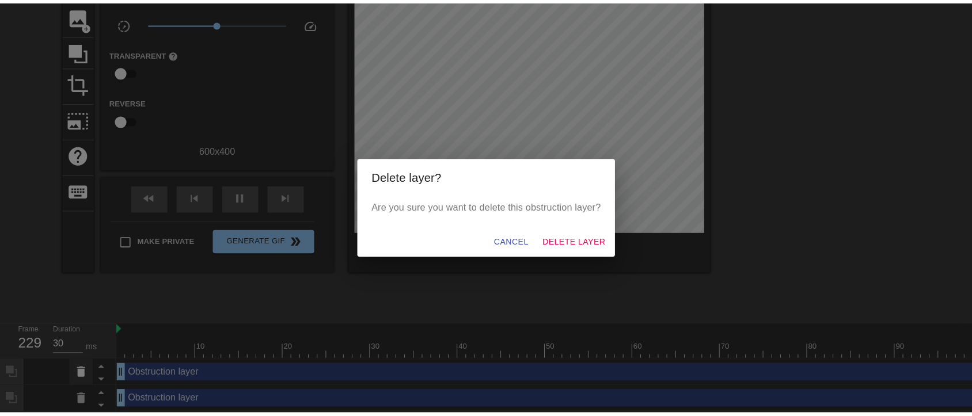
scroll to position [80, 0]
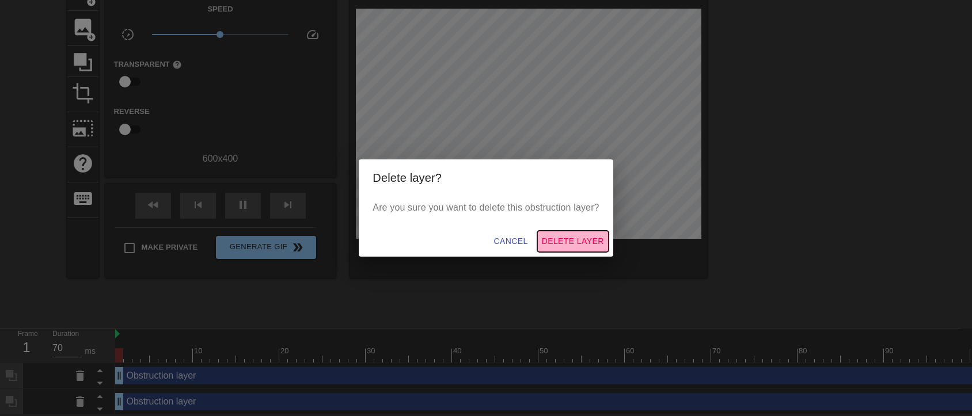
click at [569, 239] on span "Delete Layer" at bounding box center [573, 241] width 62 height 14
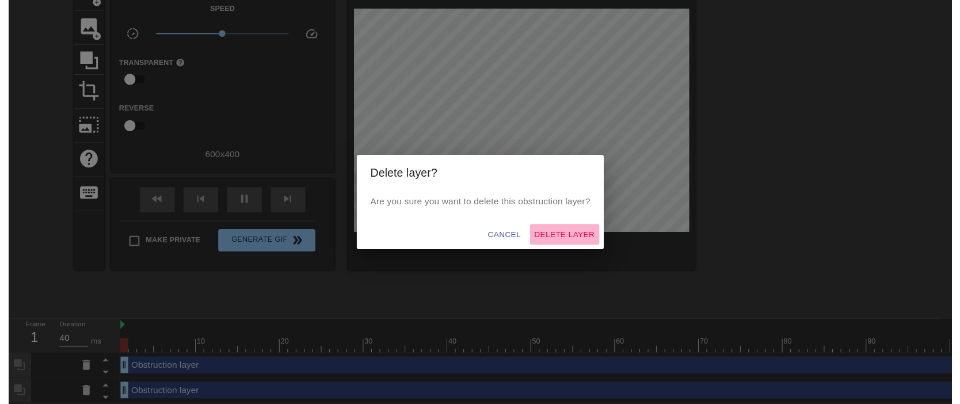
scroll to position [66, 0]
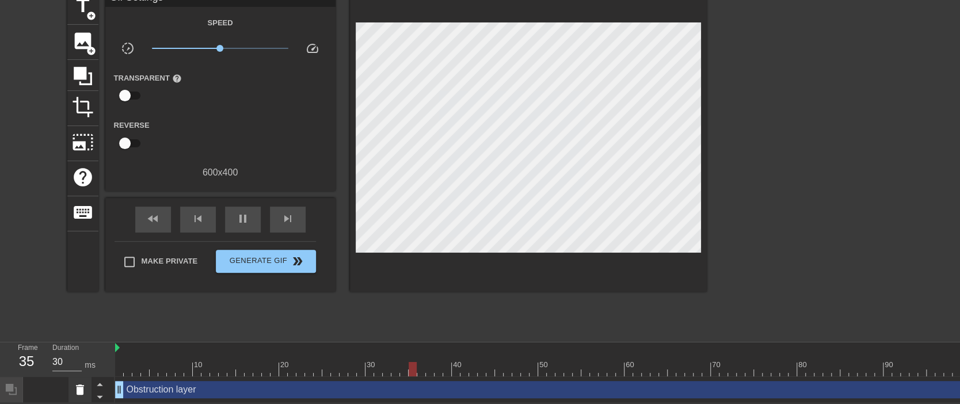
click at [80, 385] on icon at bounding box center [80, 390] width 8 height 10
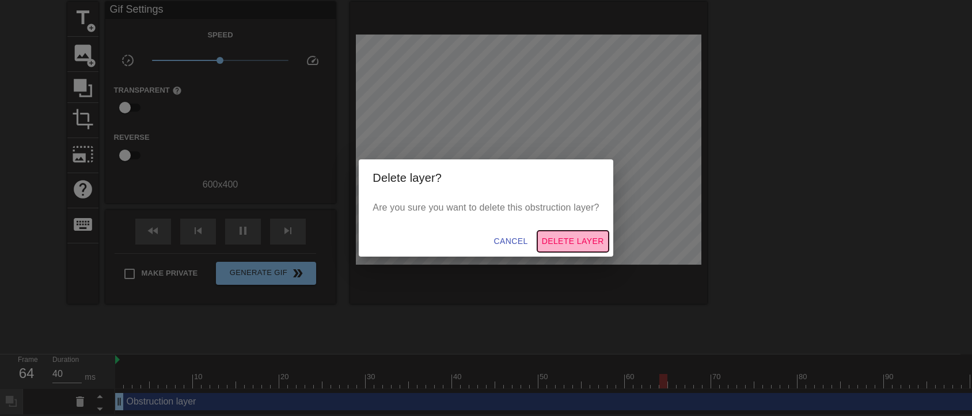
click at [581, 241] on span "Delete Layer" at bounding box center [573, 241] width 62 height 14
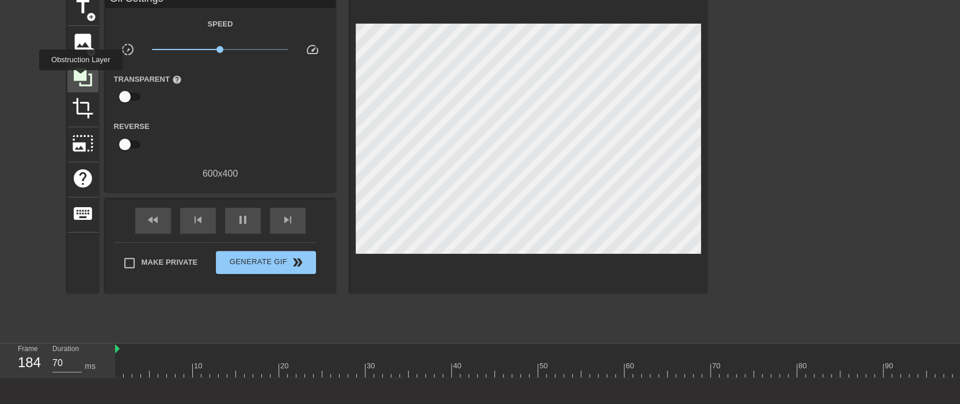
click at [81, 78] on icon at bounding box center [83, 77] width 18 height 18
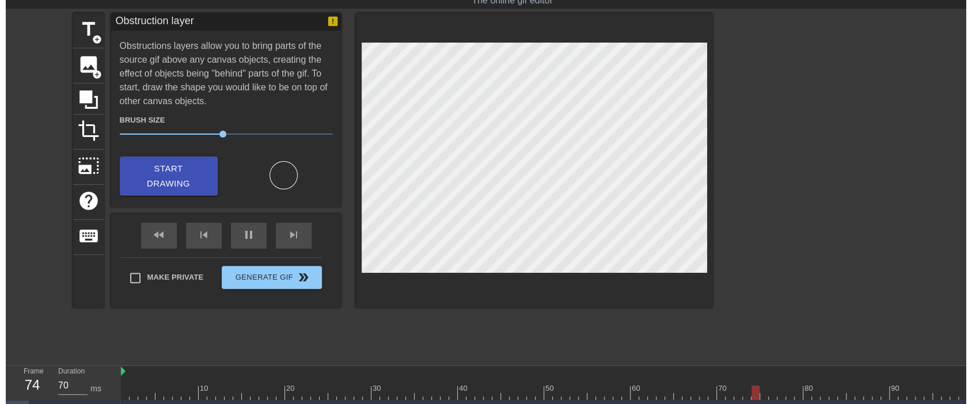
scroll to position [0, 0]
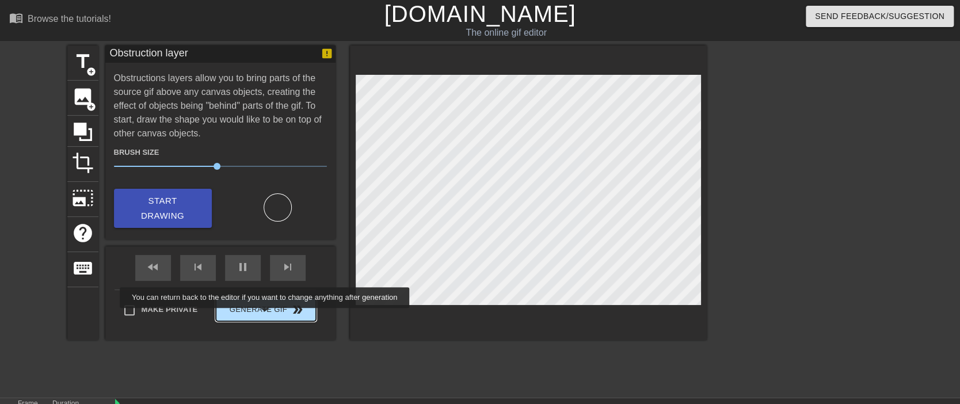
type input "70"
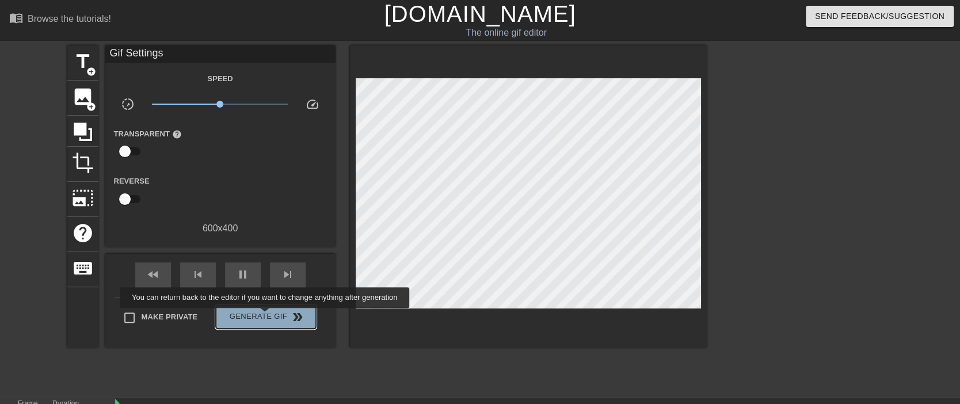
click at [266, 316] on button "Generate Gif double_arrow" at bounding box center [266, 317] width 100 height 23
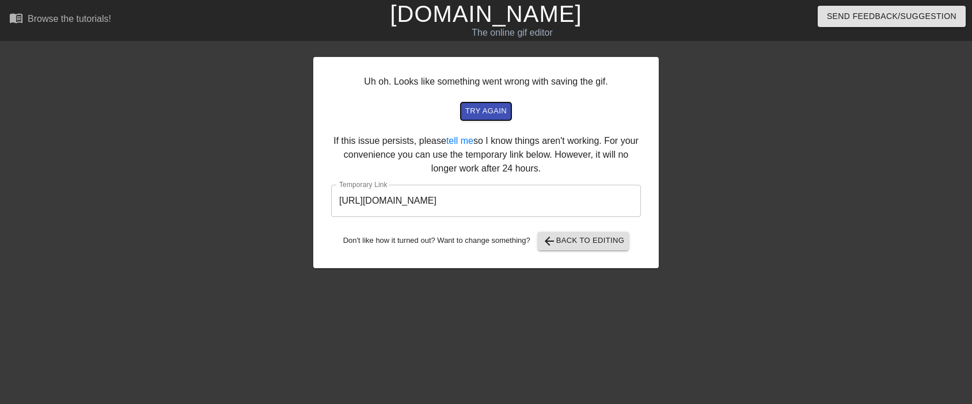
click at [486, 115] on span "try again" at bounding box center [485, 111] width 41 height 13
